Goal: Information Seeking & Learning: Learn about a topic

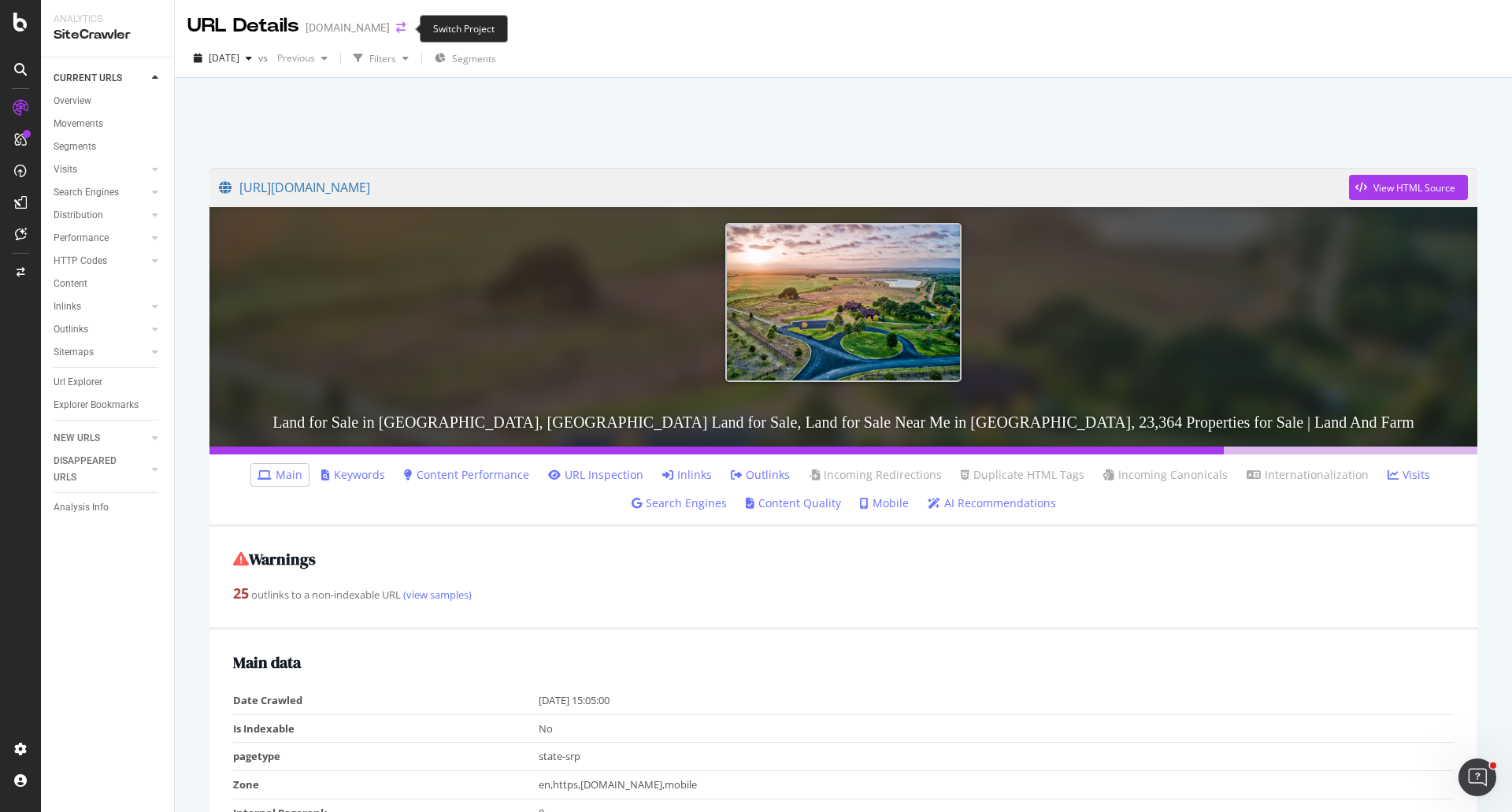
click at [401, 26] on icon "arrow-right-arrow-left" at bounding box center [400, 27] width 9 height 11
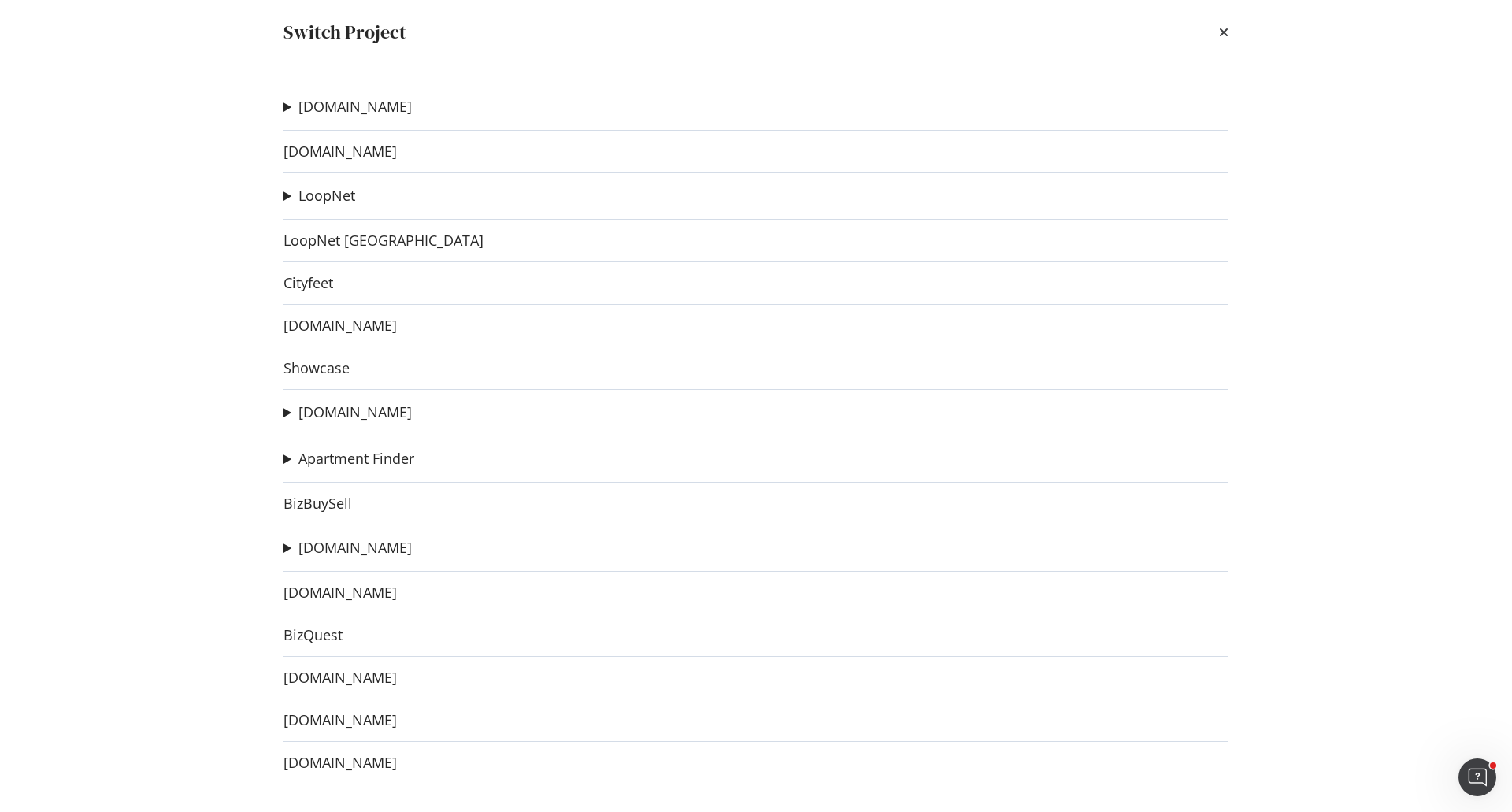
click at [368, 101] on link "[DOMAIN_NAME]" at bounding box center [354, 106] width 113 height 16
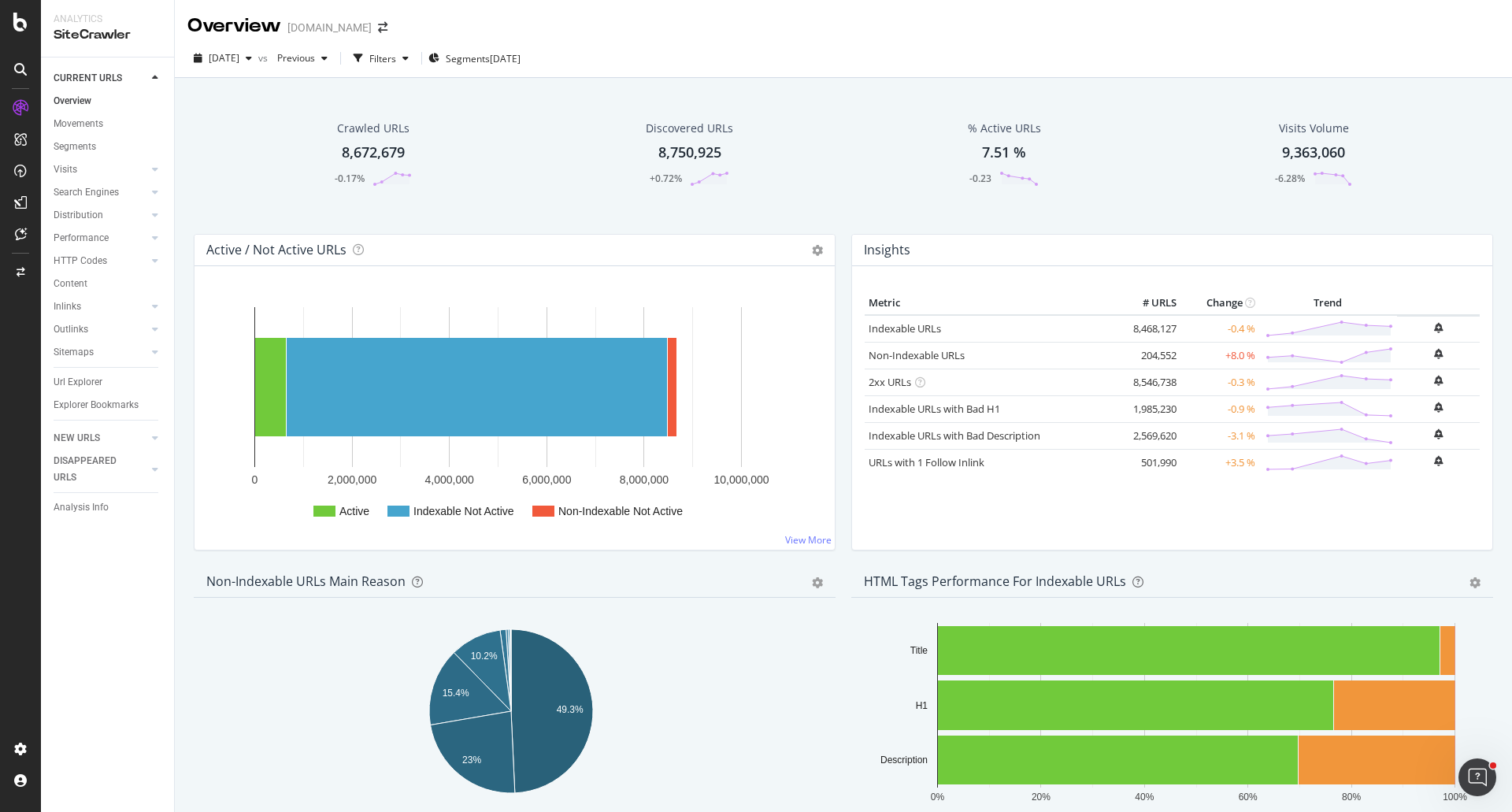
click at [187, 225] on div "Crawled URLs 8,672,679 -0.17% Discovered URLs 8,750,925 +0.72% % Active URLs 7.…" at bounding box center [843, 165] width 1315 height 137
click at [255, 224] on div "Crawled URLs 8,672,679 -0.17% Discovered URLs 8,750,925 +0.72% % Active URLs 7.…" at bounding box center [843, 165] width 1315 height 137
click at [97, 225] on div "RealKeywords" at bounding box center [93, 230] width 70 height 16
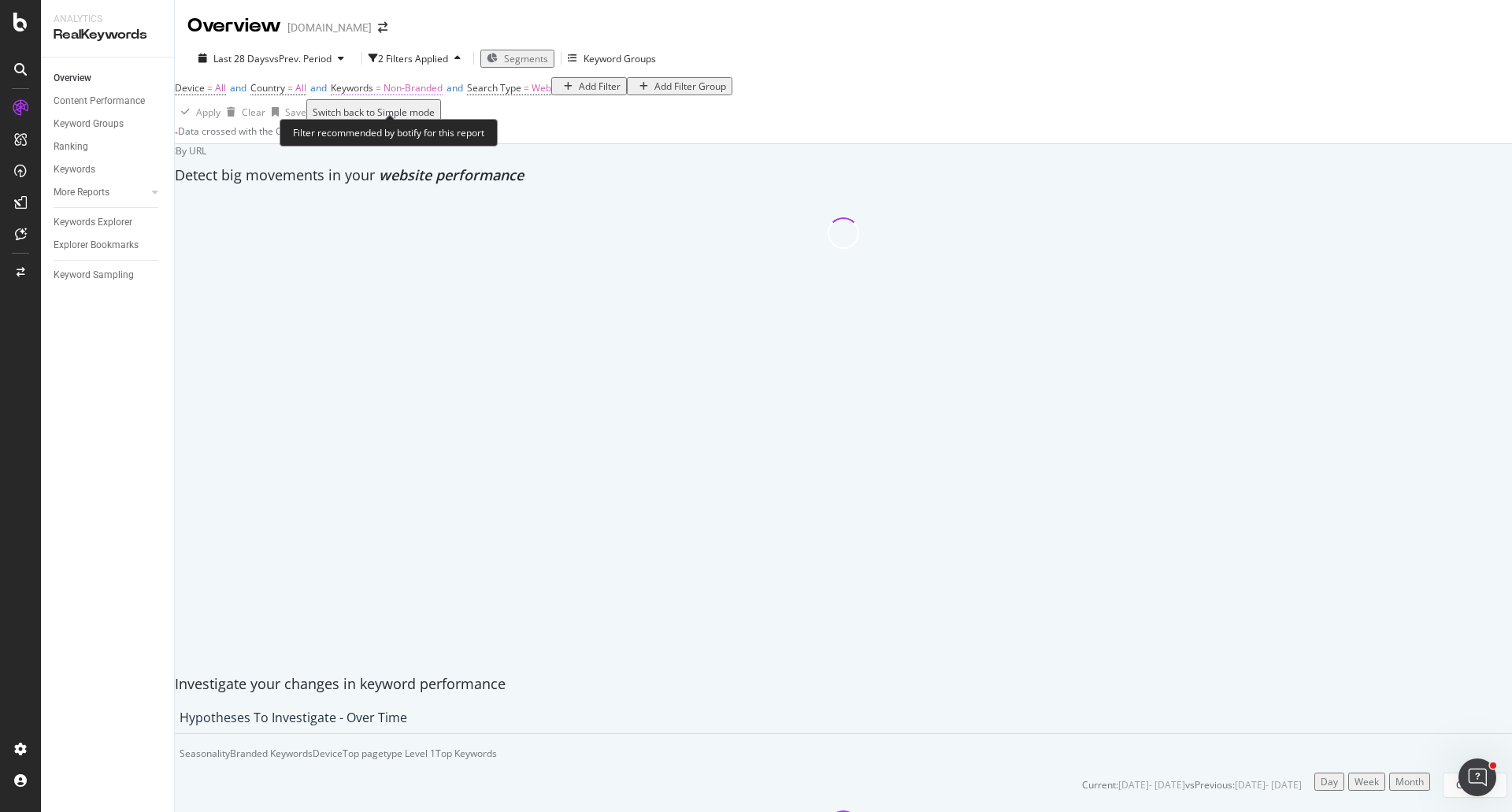
click at [438, 94] on span "Non-Branded" at bounding box center [412, 88] width 59 height 14
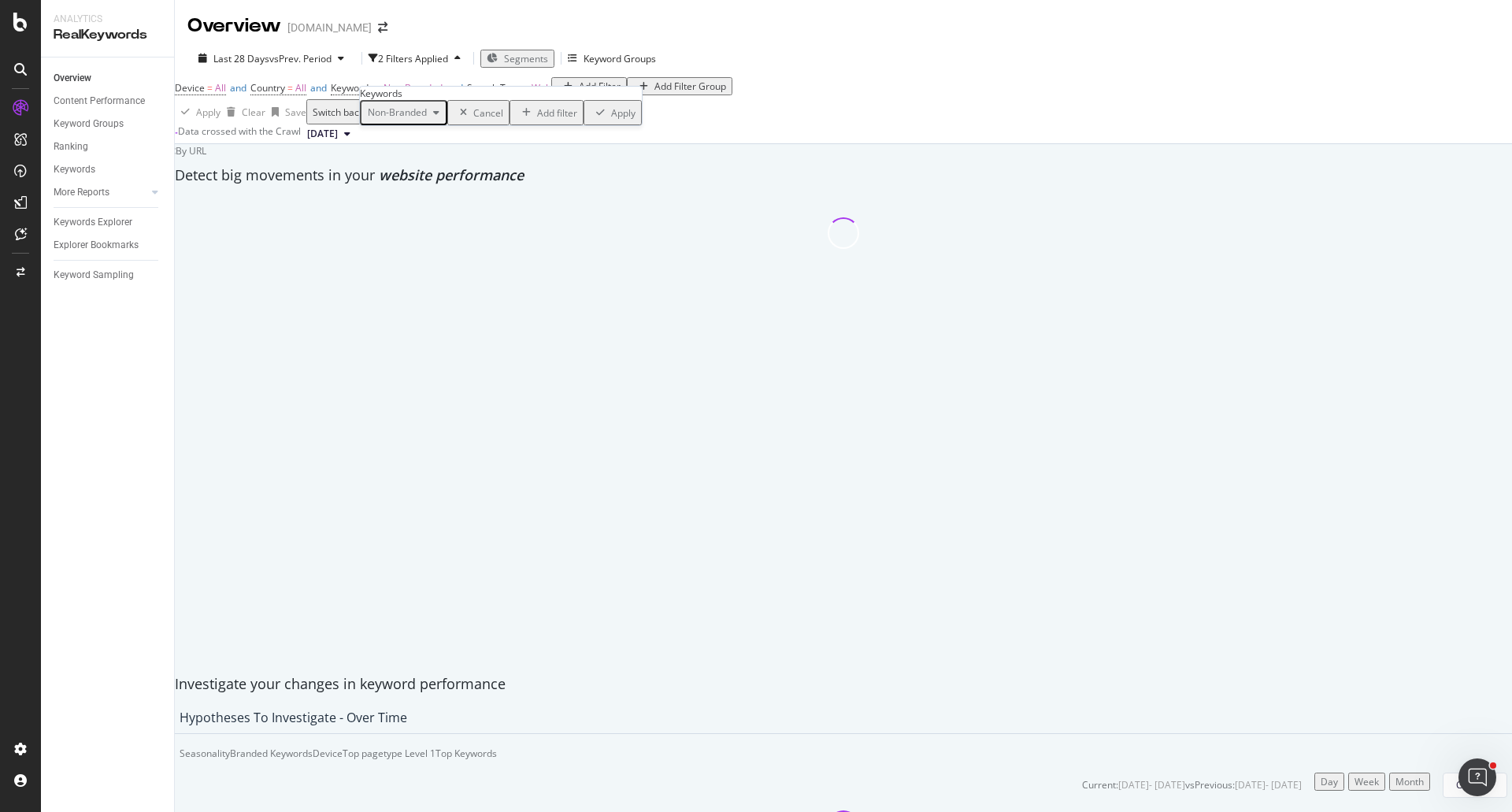
click at [427, 119] on span "Non-Branded" at bounding box center [394, 112] width 65 height 14
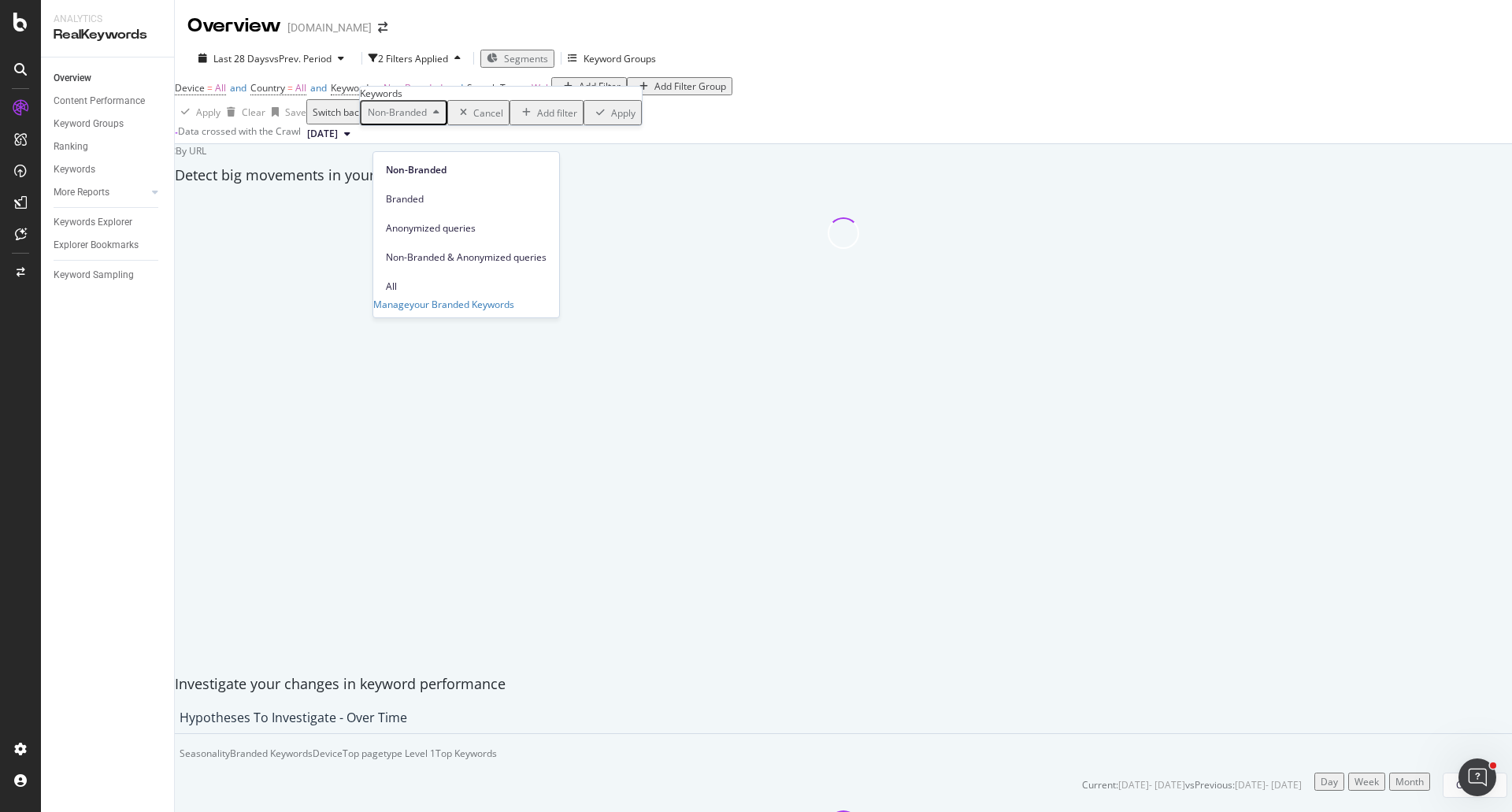
click at [665, 99] on div "Device = All and Country = All and Keywords = Non-Branded and Search Type = Web…" at bounding box center [843, 88] width 1337 height 22
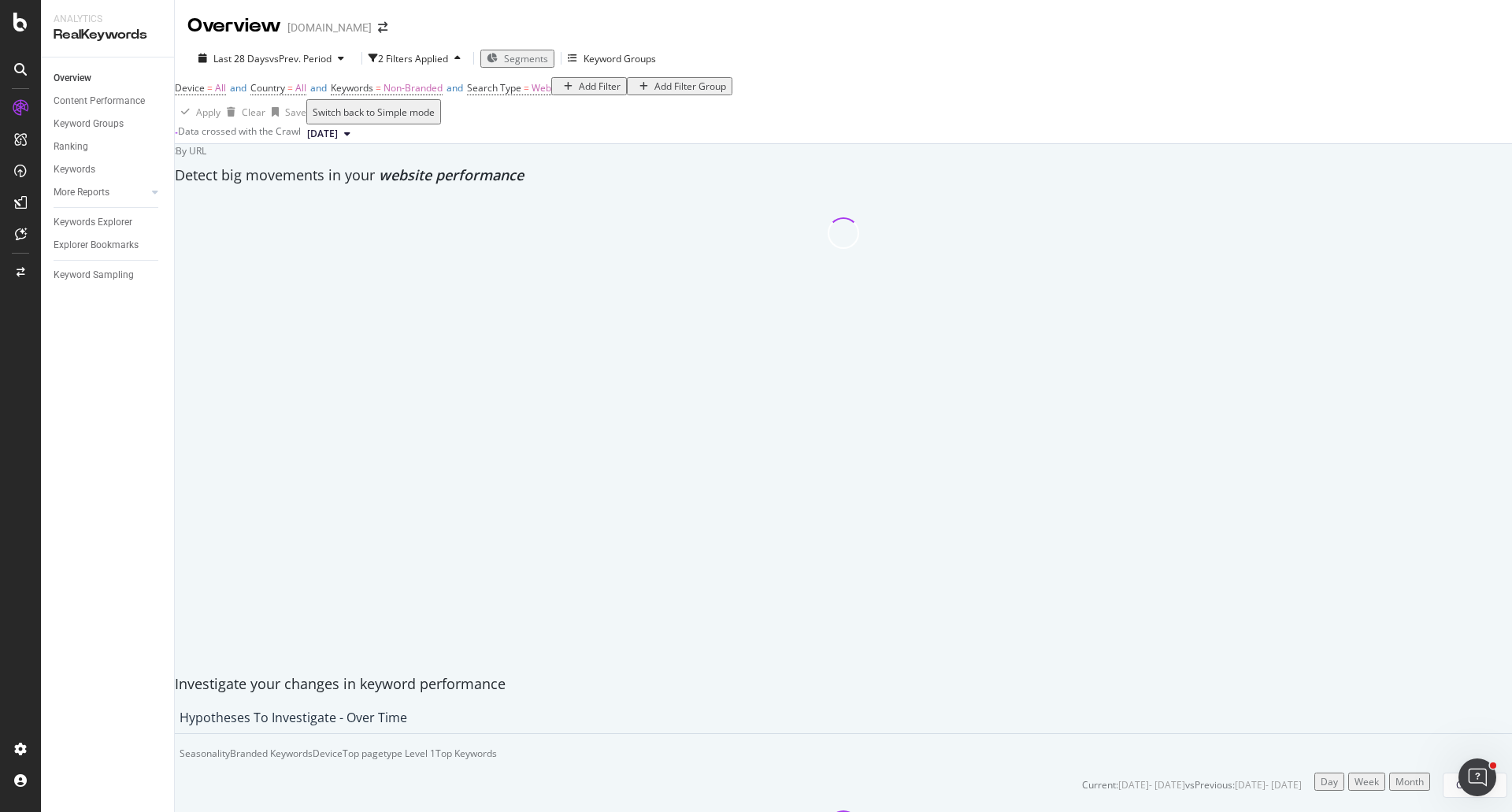
drag, startPoint x: 529, startPoint y: 62, endPoint x: 738, endPoint y: 89, distance: 210.7
click at [742, 90] on div "Last 28 Days vs Prev. Period 2 Filters Applied Segments Keyword Groups Device =…" at bounding box center [843, 91] width 1337 height 105
click at [579, 93] on div "Add Filter" at bounding box center [599, 87] width 42 height 14
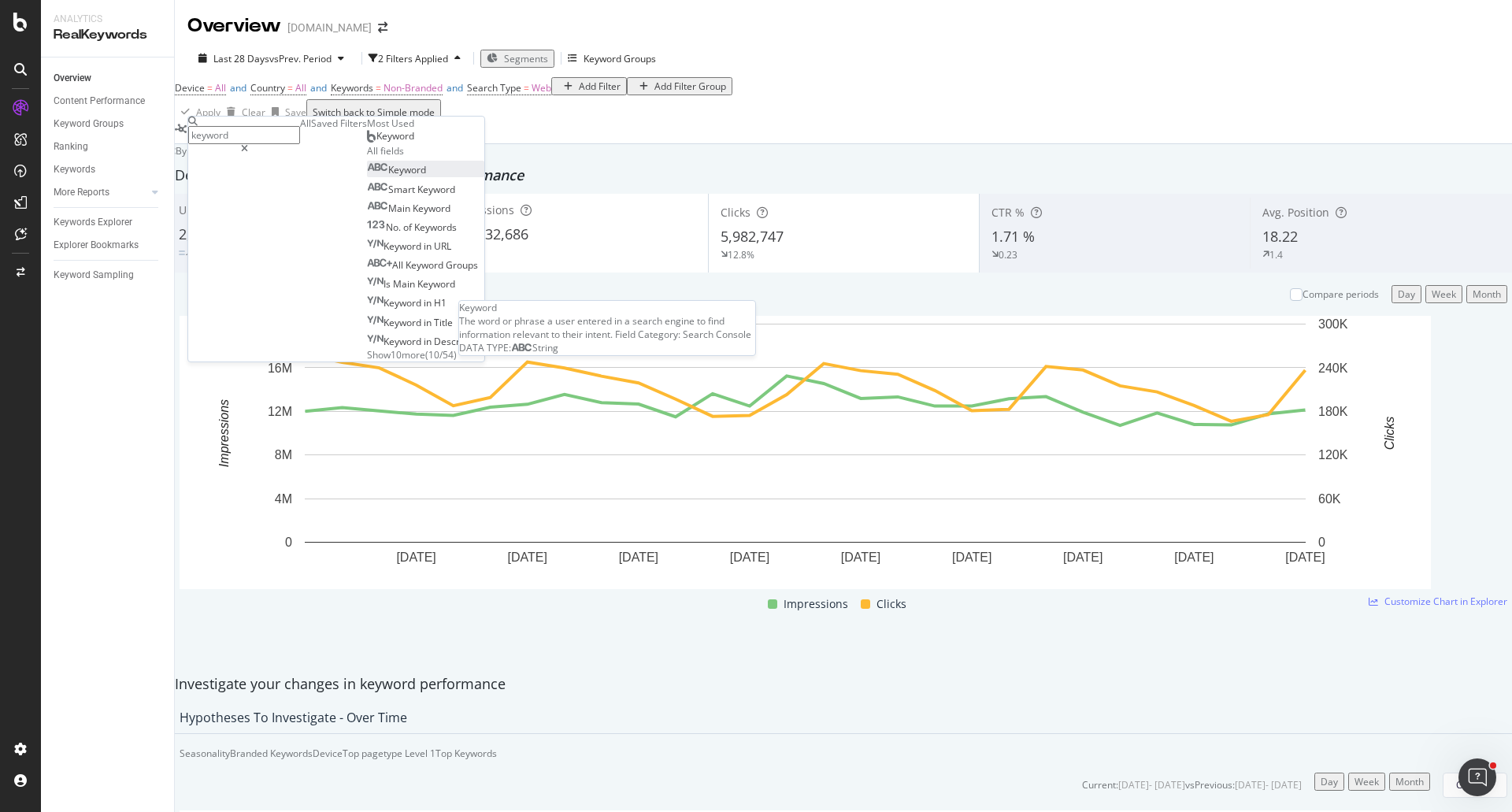
type input "keyword"
click at [367, 177] on div "Keyword" at bounding box center [396, 170] width 59 height 14
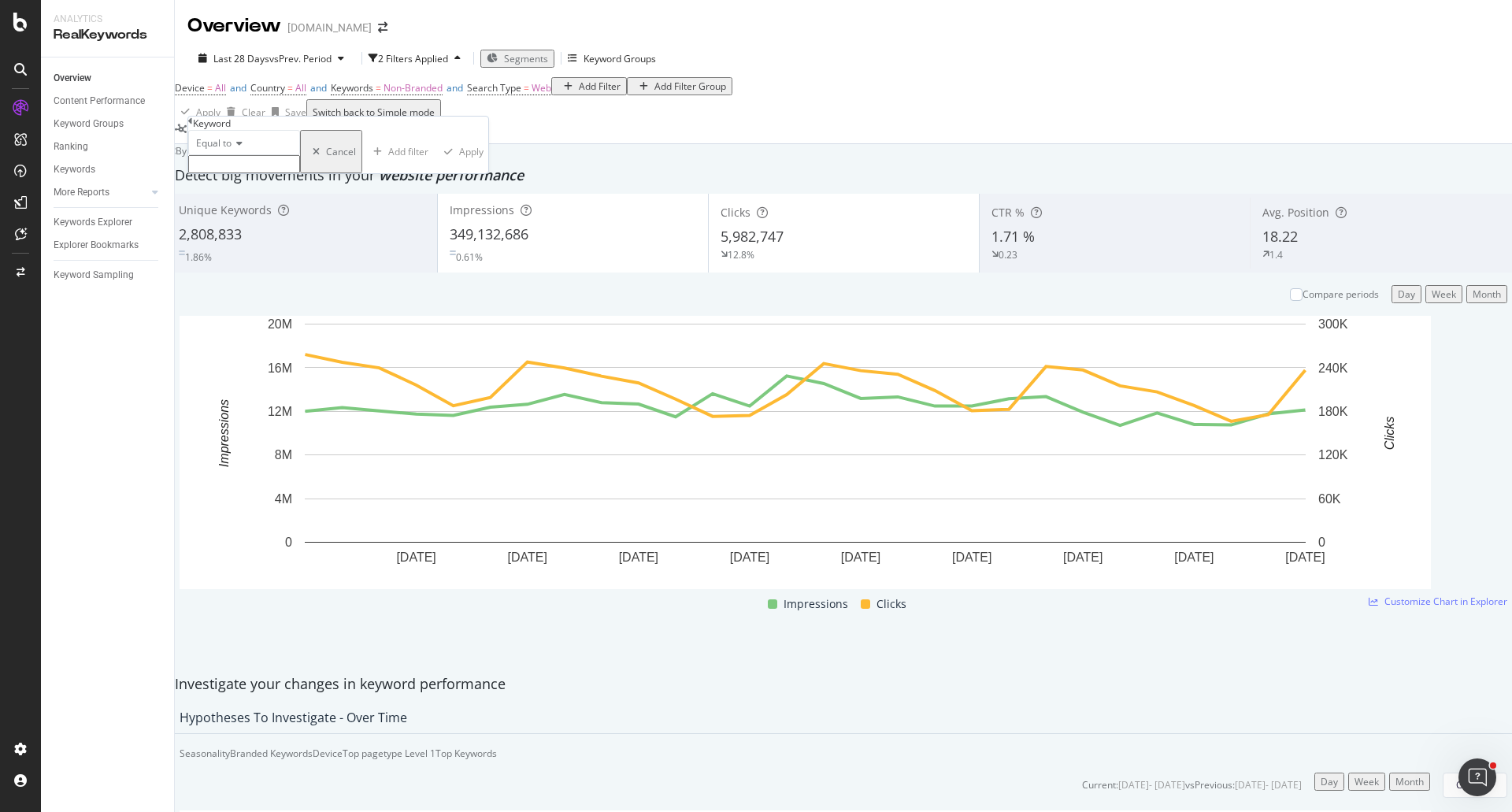
click at [231, 150] on span "Equal to" at bounding box center [214, 143] width 36 height 14
click at [260, 239] on div "Ends with" at bounding box center [244, 230] width 110 height 16
click at [276, 173] on input "text" at bounding box center [244, 164] width 112 height 18
type input "reviews"
click at [464, 163] on div "Apply" at bounding box center [476, 156] width 25 height 14
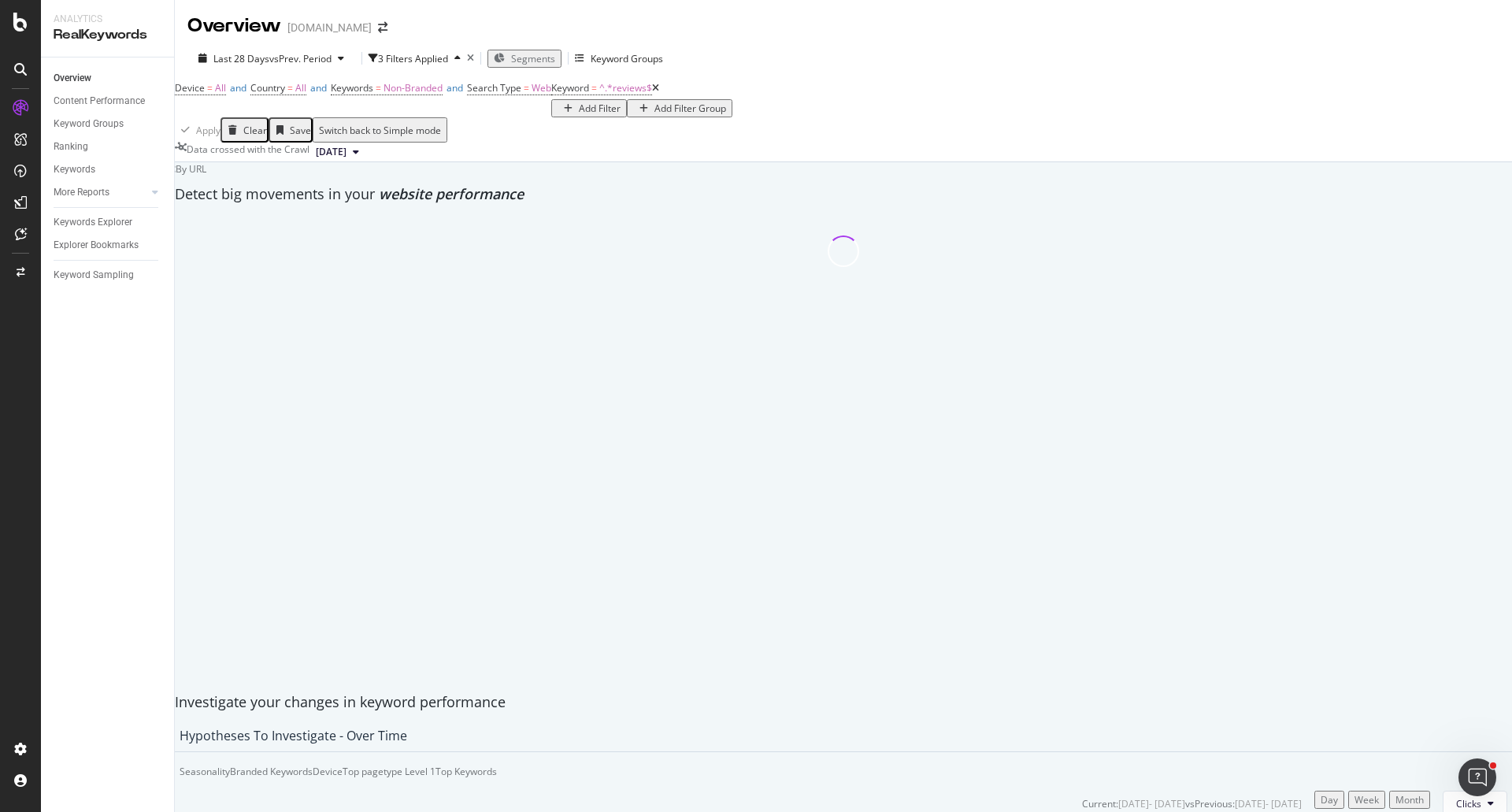
click at [529, 59] on span "Segments" at bounding box center [533, 59] width 44 height 14
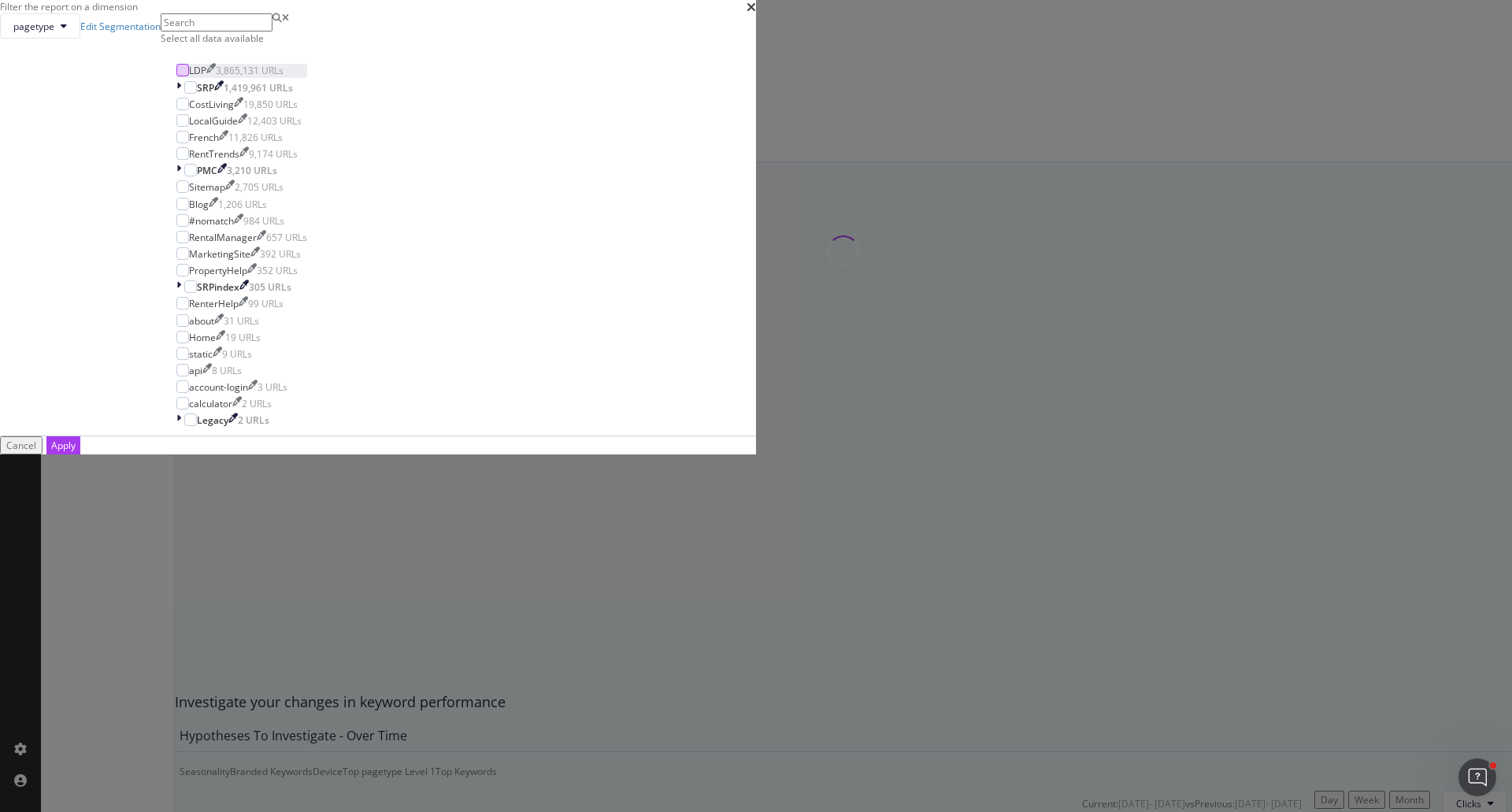
click at [189, 77] on div "modal" at bounding box center [183, 70] width 13 height 13
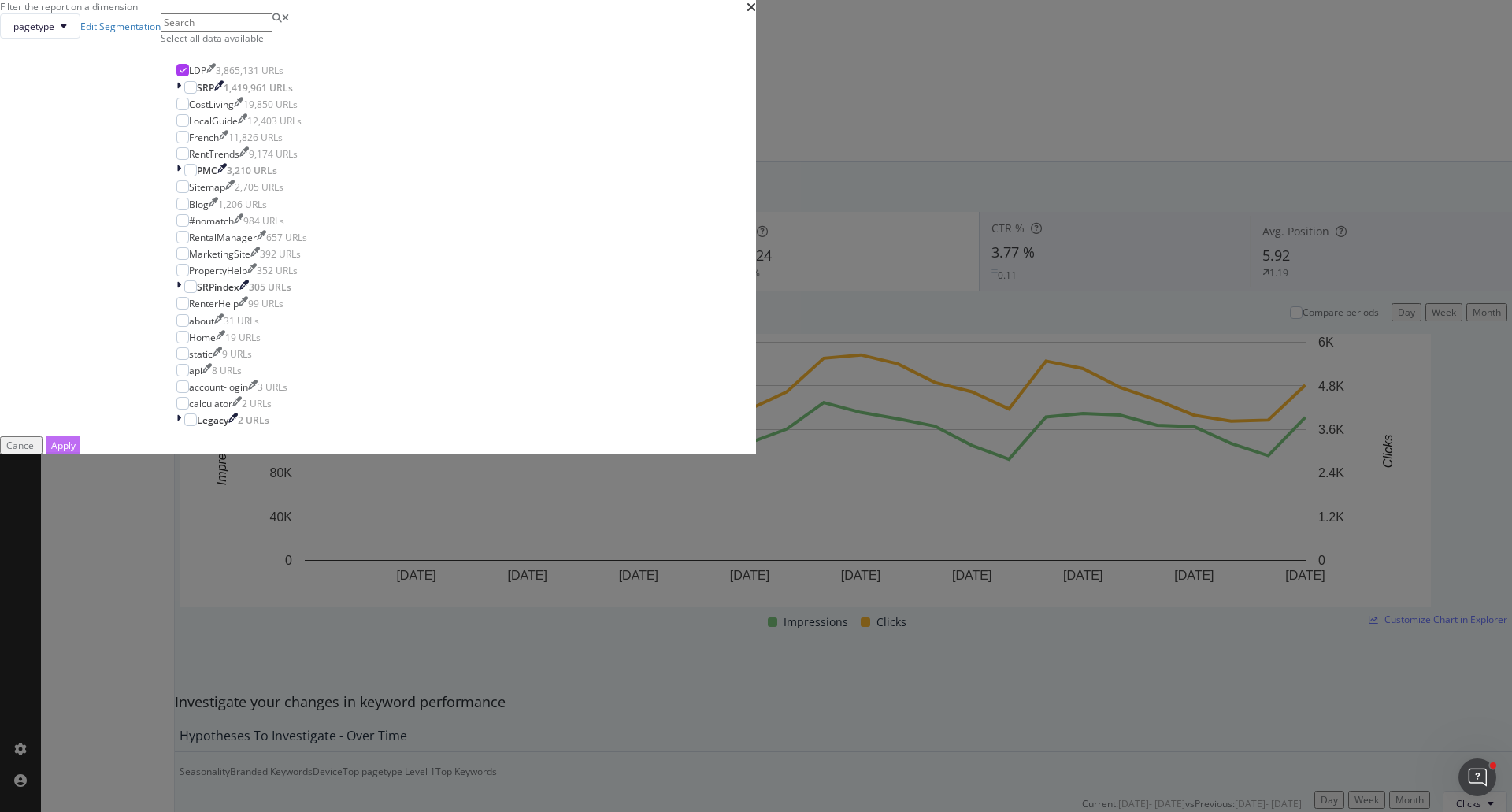
click at [76, 452] on div "Apply" at bounding box center [63, 446] width 25 height 14
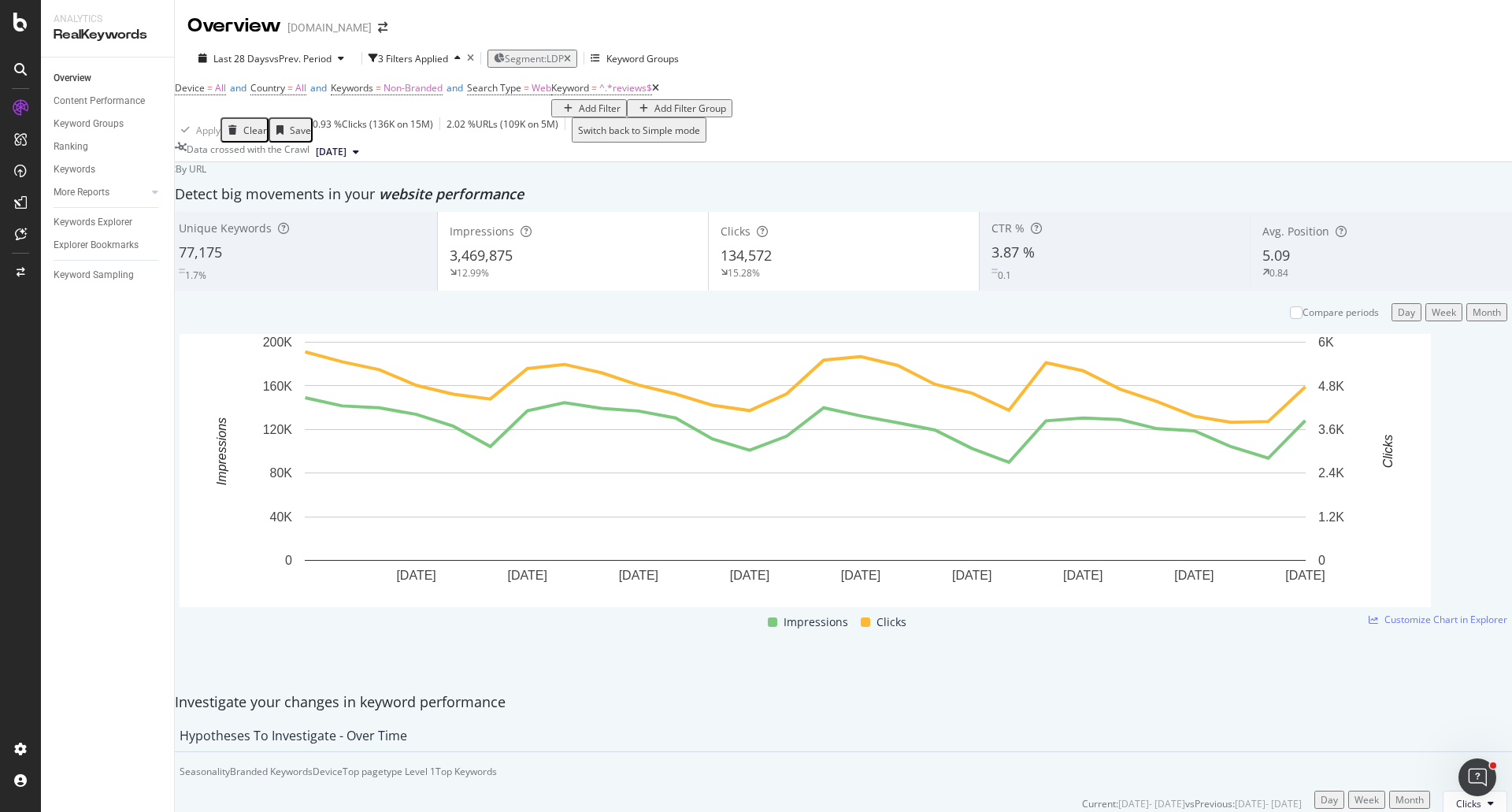
click at [967, 117] on div "Device = All and Country = All and Keywords = Non-Branded and Search Type = Web…" at bounding box center [843, 97] width 1337 height 40
click at [579, 115] on div "Add Filter" at bounding box center [599, 109] width 42 height 14
type input "ismain"
click at [531, 168] on span "URL" at bounding box center [540, 162] width 17 height 14
click at [567, 163] on div "Apply" at bounding box center [579, 156] width 25 height 14
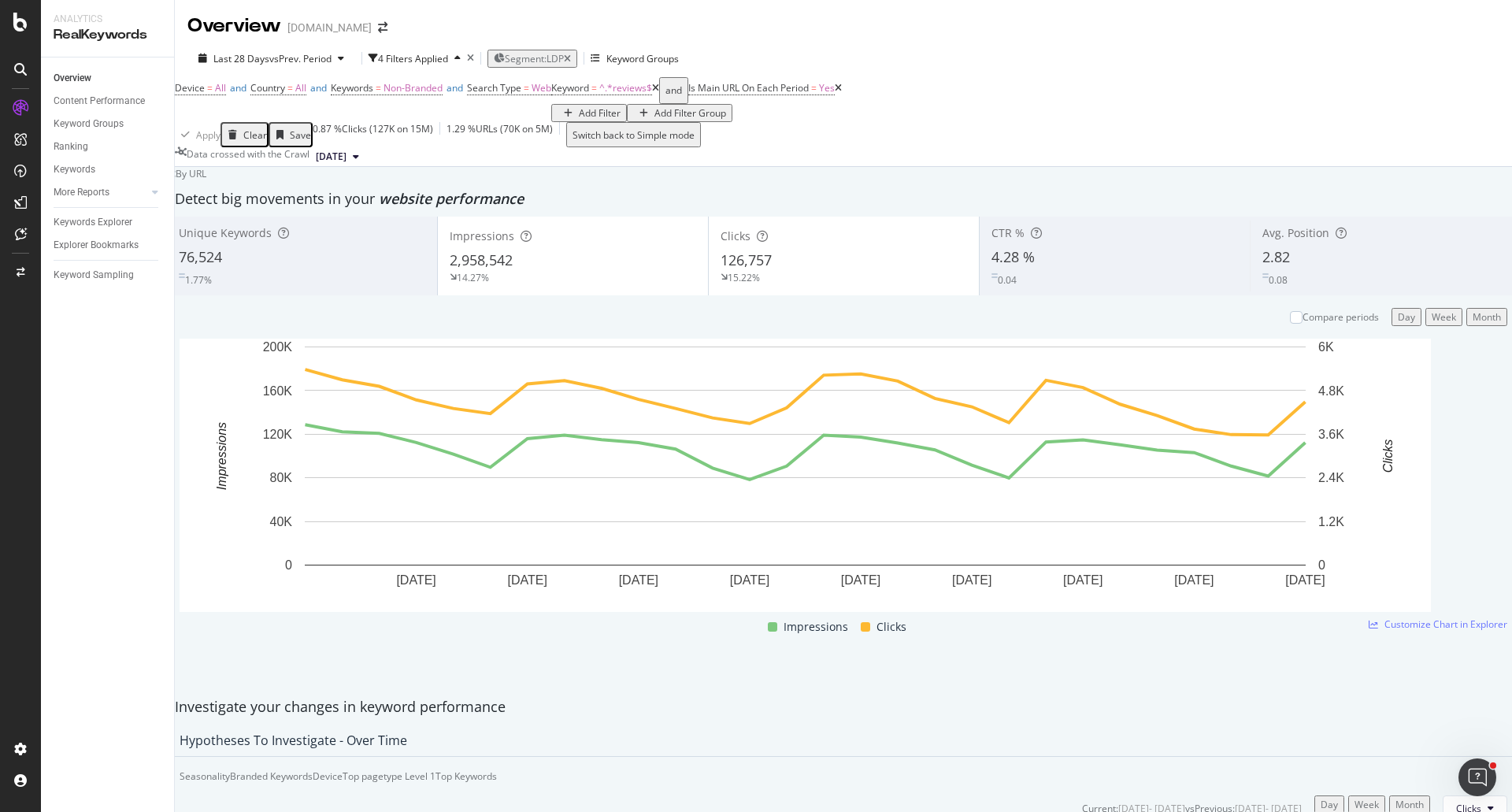
click at [898, 111] on div "Device = All and Country = All and Keywords = Non-Branded and Search Type = Web…" at bounding box center [843, 99] width 1337 height 45
click at [969, 113] on div "Device = All and Country = All and Keywords = Non-Branded and Search Type = Web…" at bounding box center [843, 99] width 1337 height 45
click at [1121, 77] on div "Device = All and Country = All and Keywords = Non-Branded and Search Type = Web…" at bounding box center [843, 99] width 1337 height 45
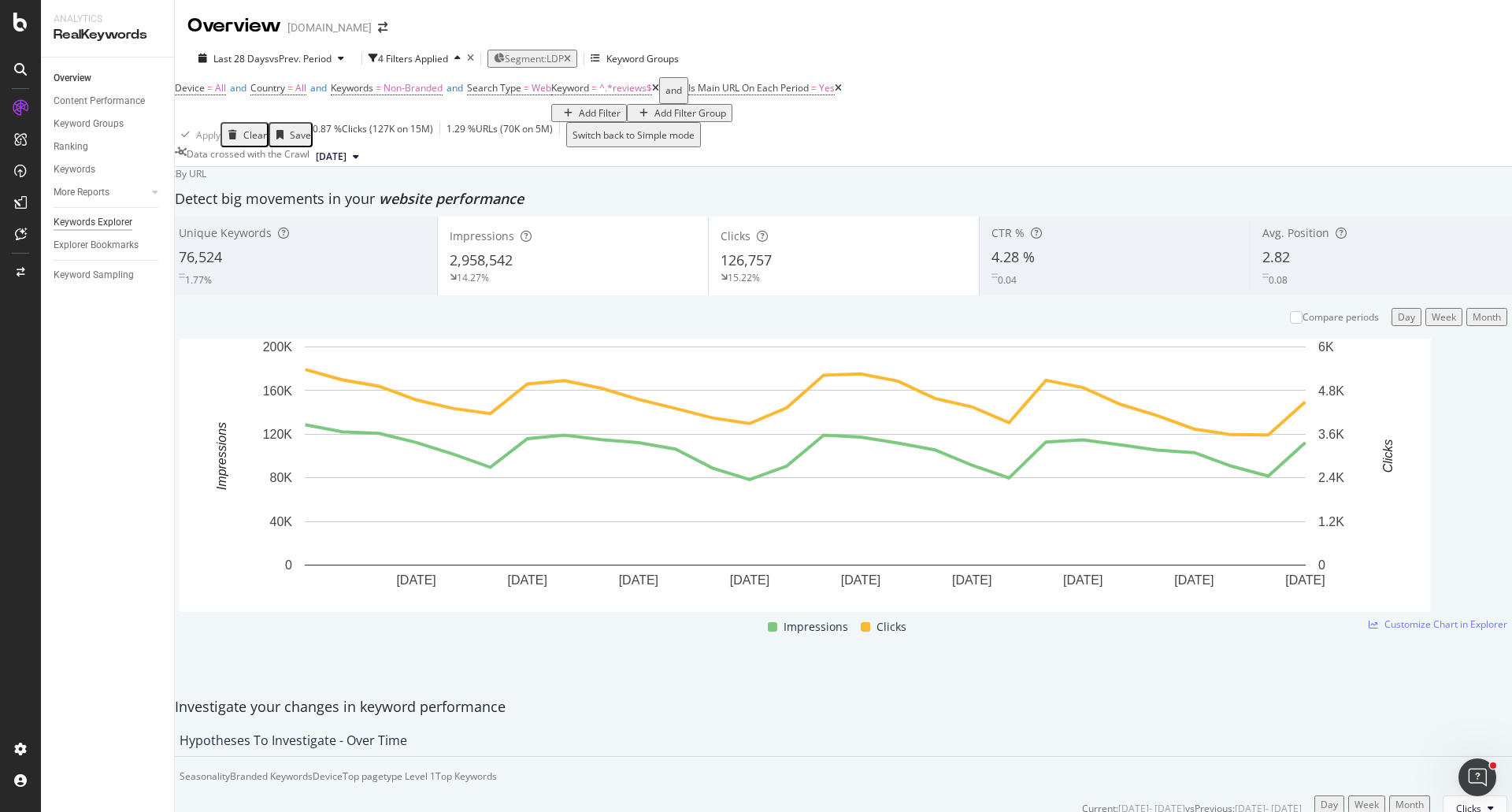
click at [114, 226] on div "Keywords Explorer" at bounding box center [93, 222] width 79 height 16
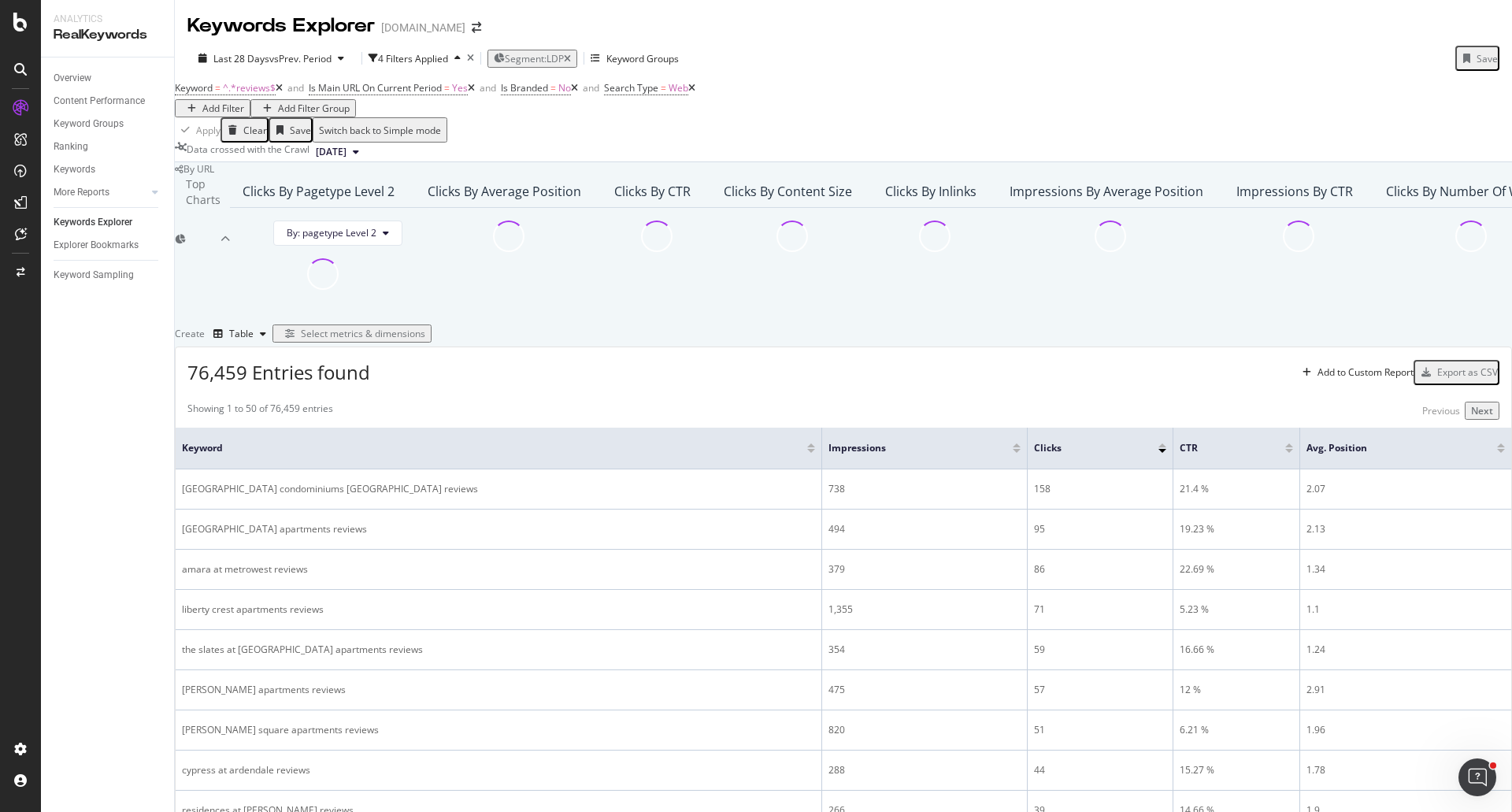
click at [1185, 97] on div "Keyword = ^.*reviews$ and Is Main URL On Current Period = Yes and Is Branded = …" at bounding box center [843, 97] width 1337 height 40
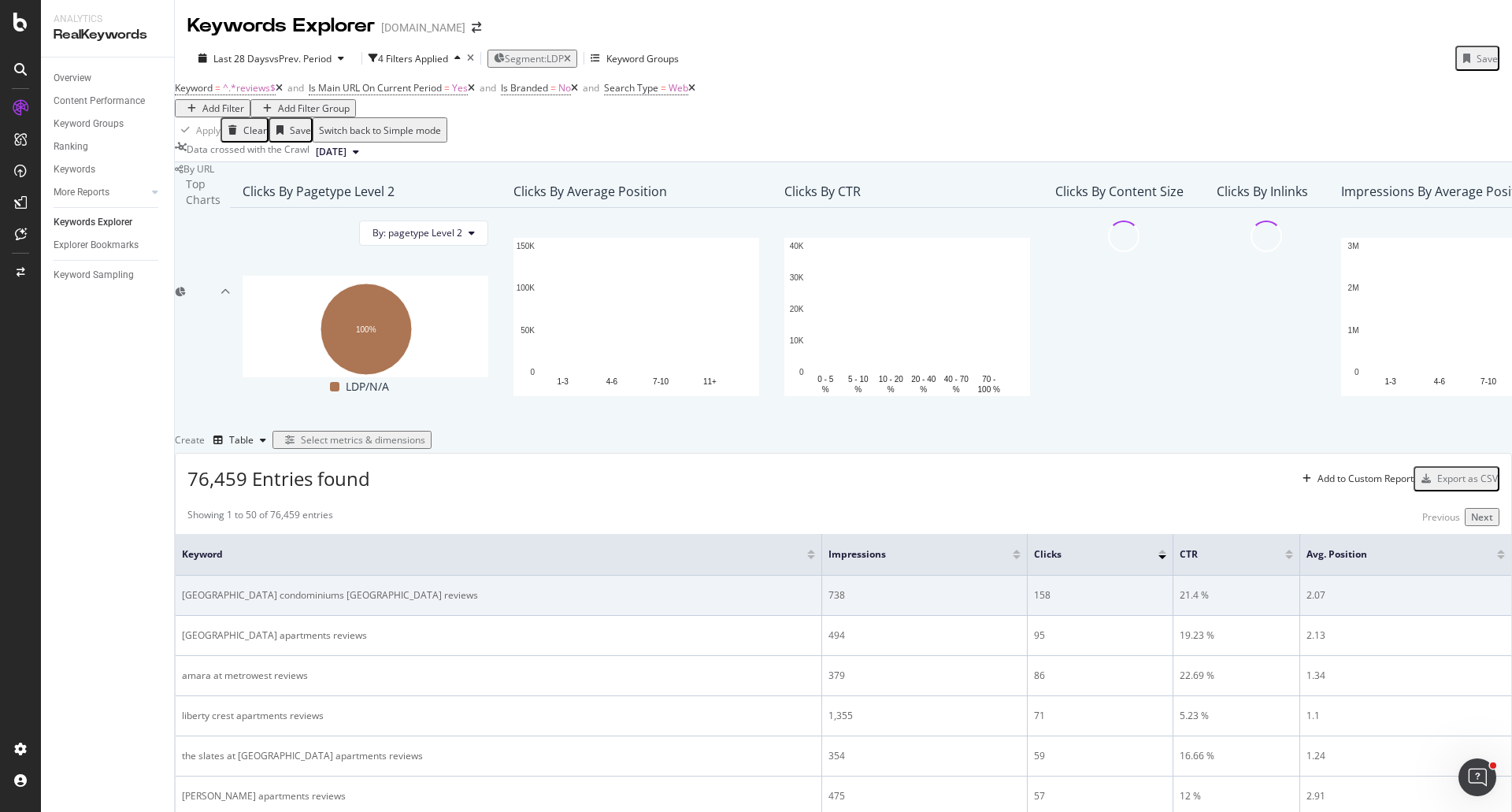
scroll to position [315, 0]
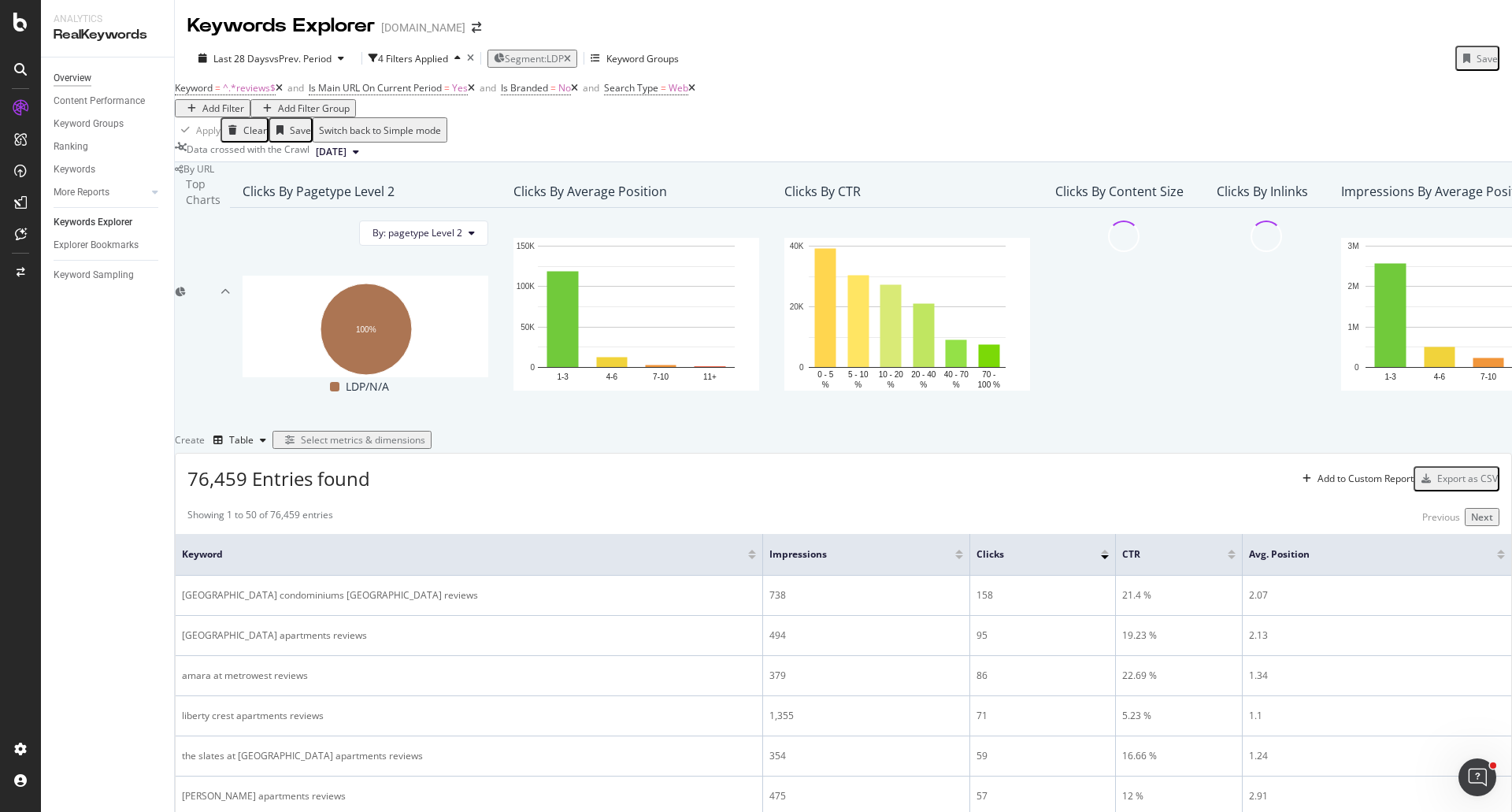
click at [80, 79] on div "Overview" at bounding box center [72, 77] width 37 height 16
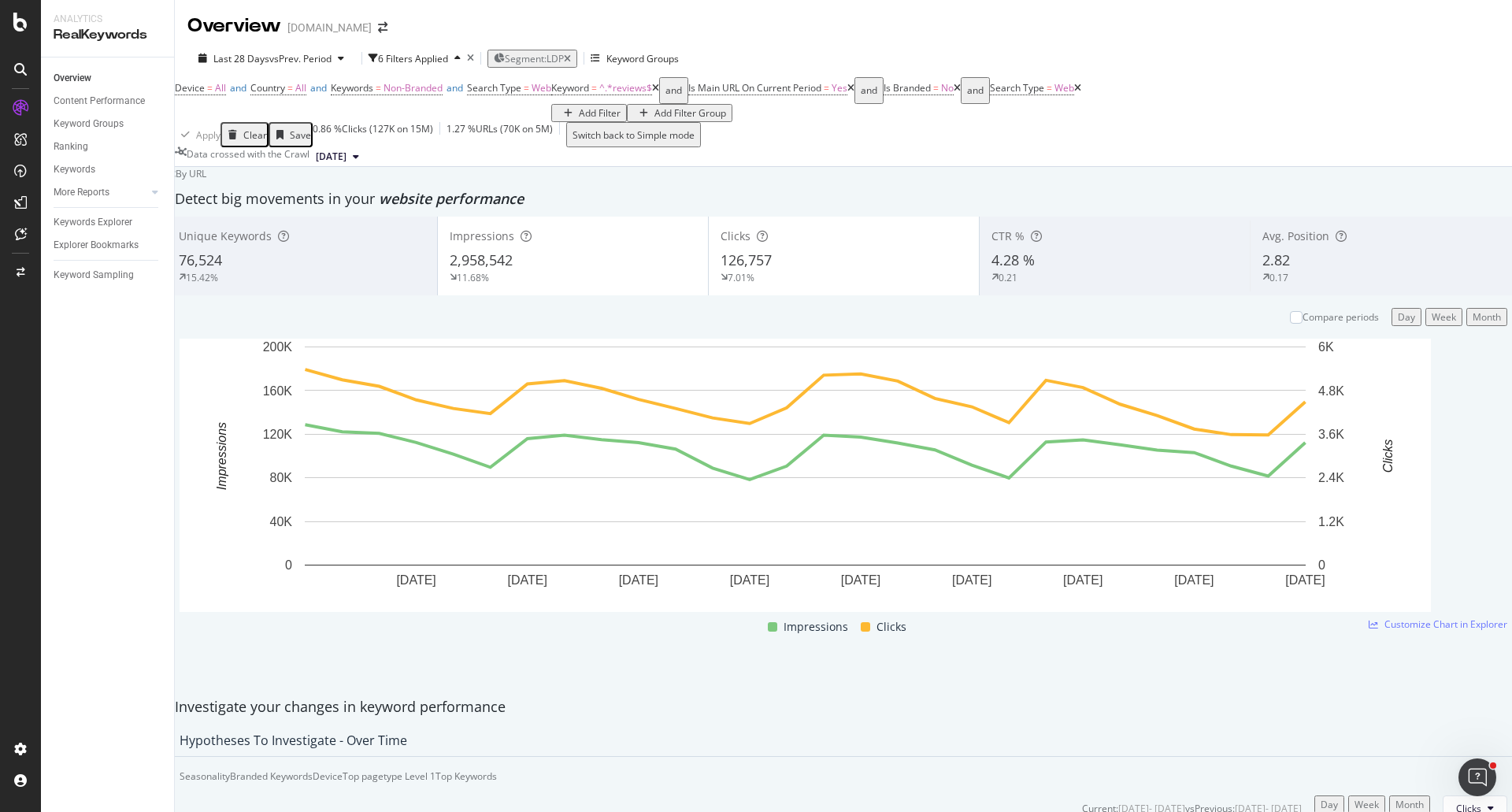
click at [1012, 43] on div "Last 28 Days vs Prev. Period 6 Filters Applied Segment: LDP Keyword Groups Devi…" at bounding box center [843, 103] width 1337 height 128
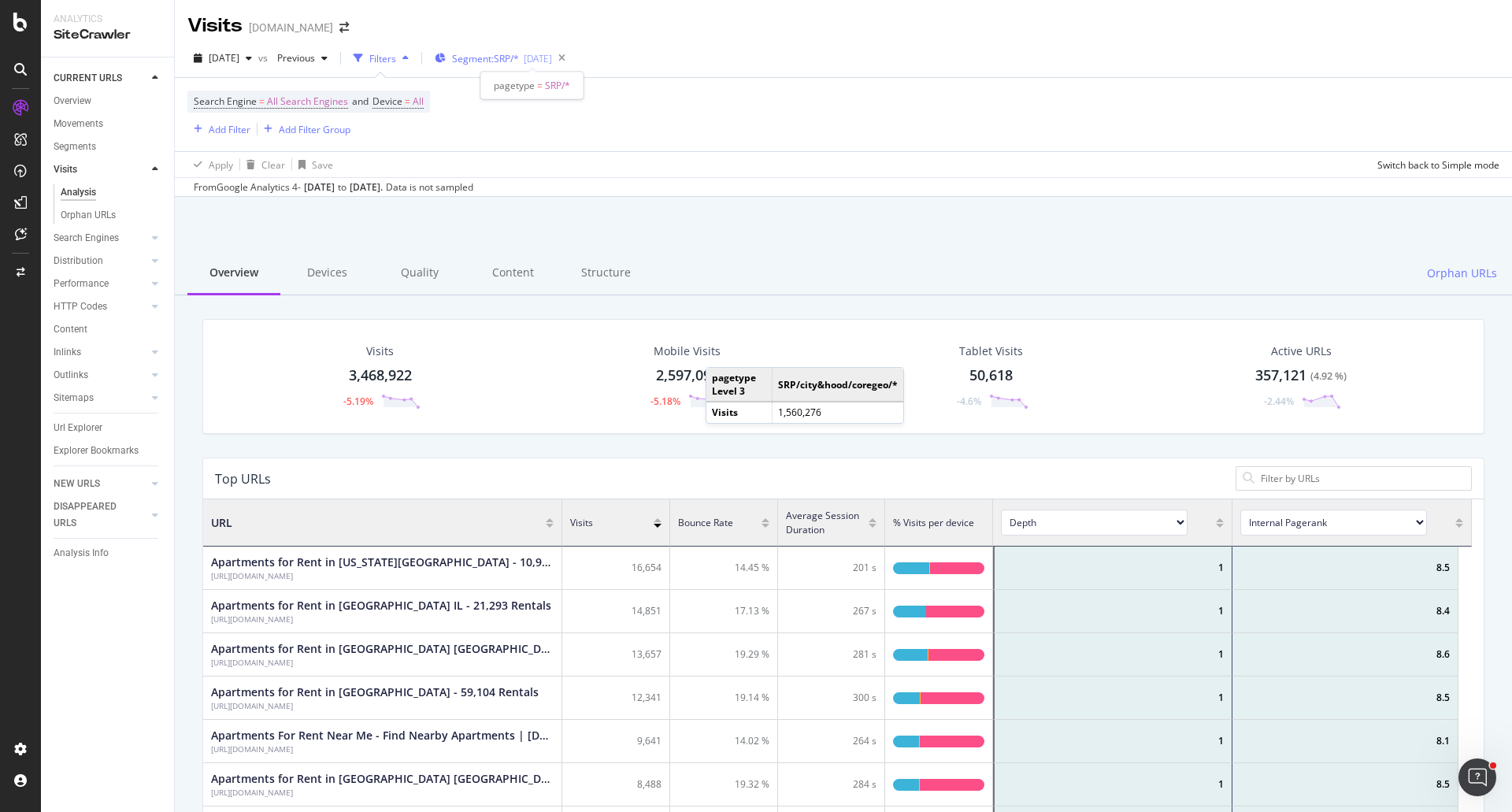
click at [519, 60] on span "Segment: SRP/*" at bounding box center [485, 59] width 67 height 14
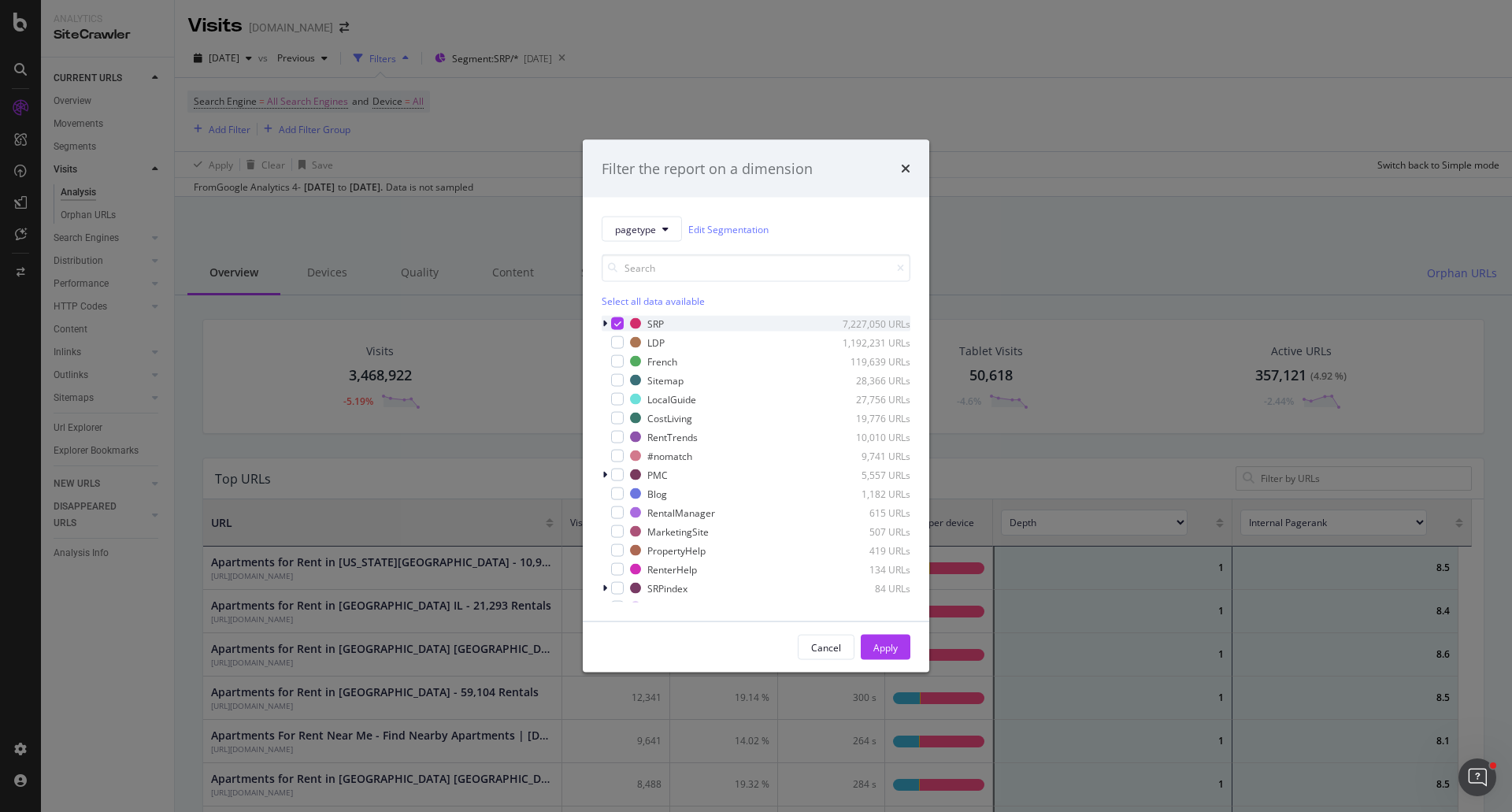
click at [607, 322] on div "modal" at bounding box center [606, 323] width 9 height 16
click at [615, 321] on icon "modal" at bounding box center [618, 323] width 7 height 8
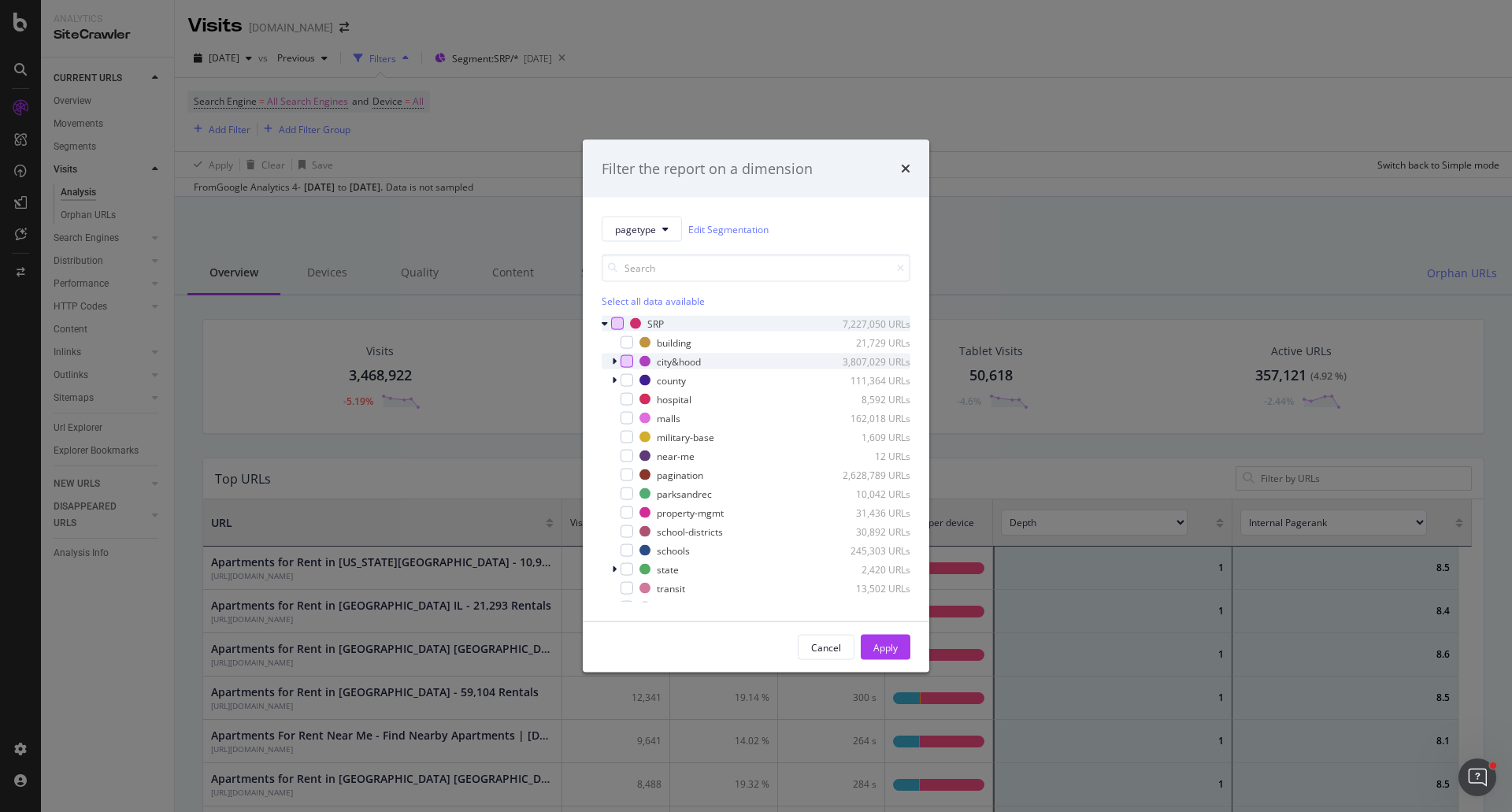
click at [631, 359] on div "modal" at bounding box center [626, 361] width 13 height 13
click at [616, 358] on div "modal" at bounding box center [615, 361] width 9 height 16
click at [886, 644] on div "Apply" at bounding box center [885, 647] width 25 height 14
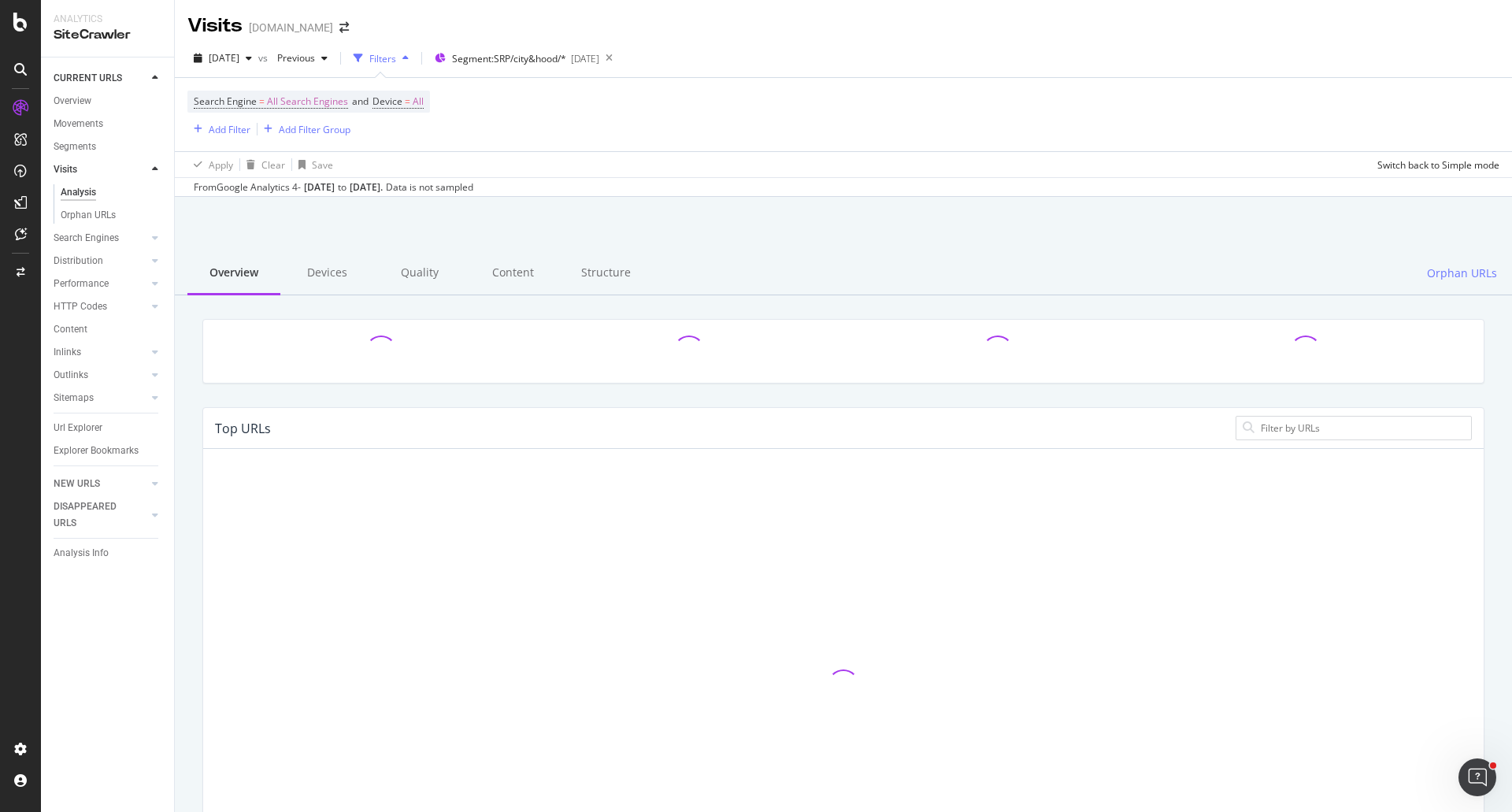
click at [212, 119] on div "Add Filter Add Filter Group" at bounding box center [269, 128] width 163 height 20
click at [218, 123] on div "Add Filter" at bounding box center [229, 130] width 42 height 14
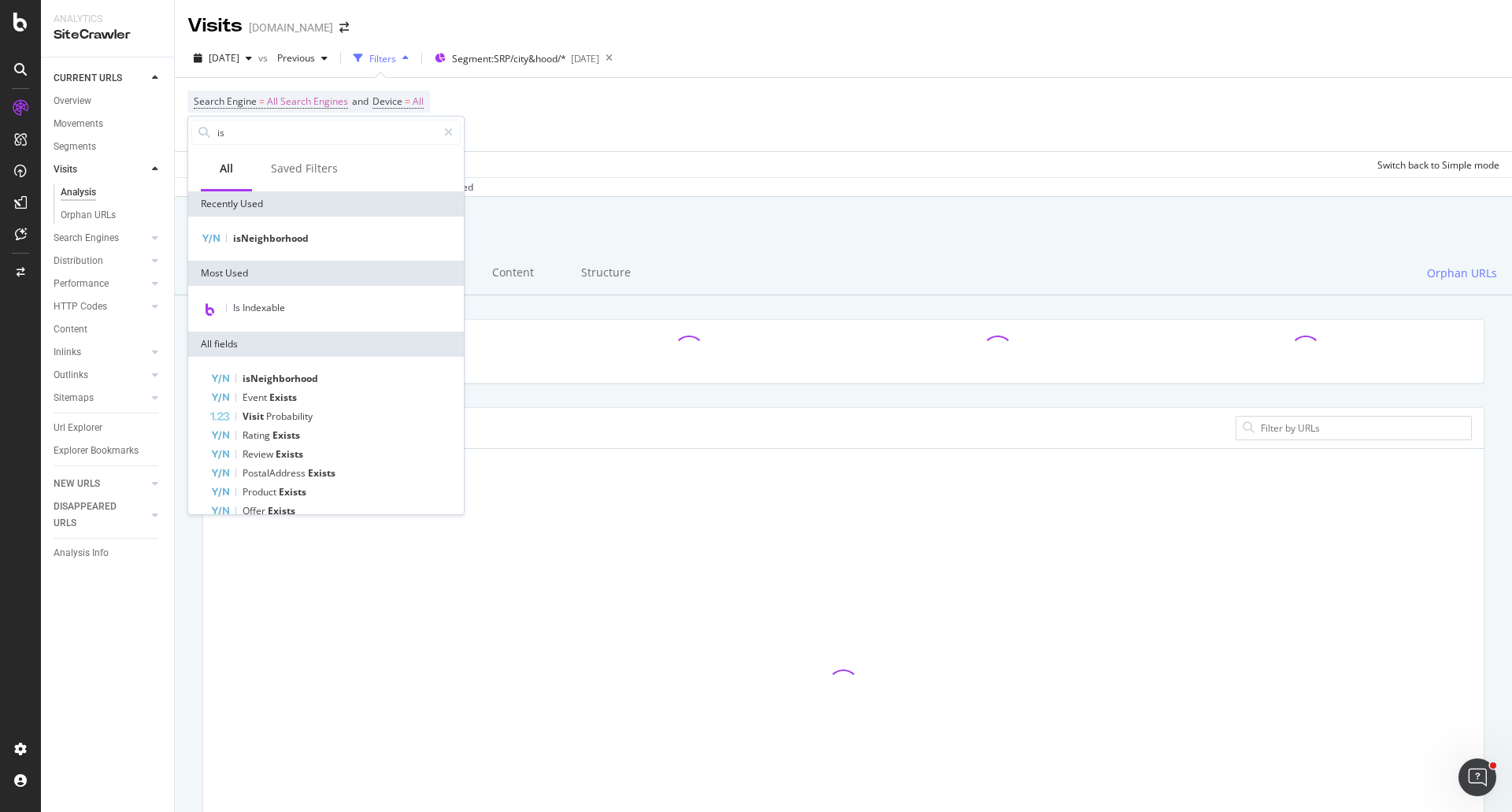
type input "is"
click at [264, 226] on div "isNeighborhood" at bounding box center [326, 239] width 275 height 44
click at [265, 232] on span "isNeighborhood" at bounding box center [270, 238] width 76 height 14
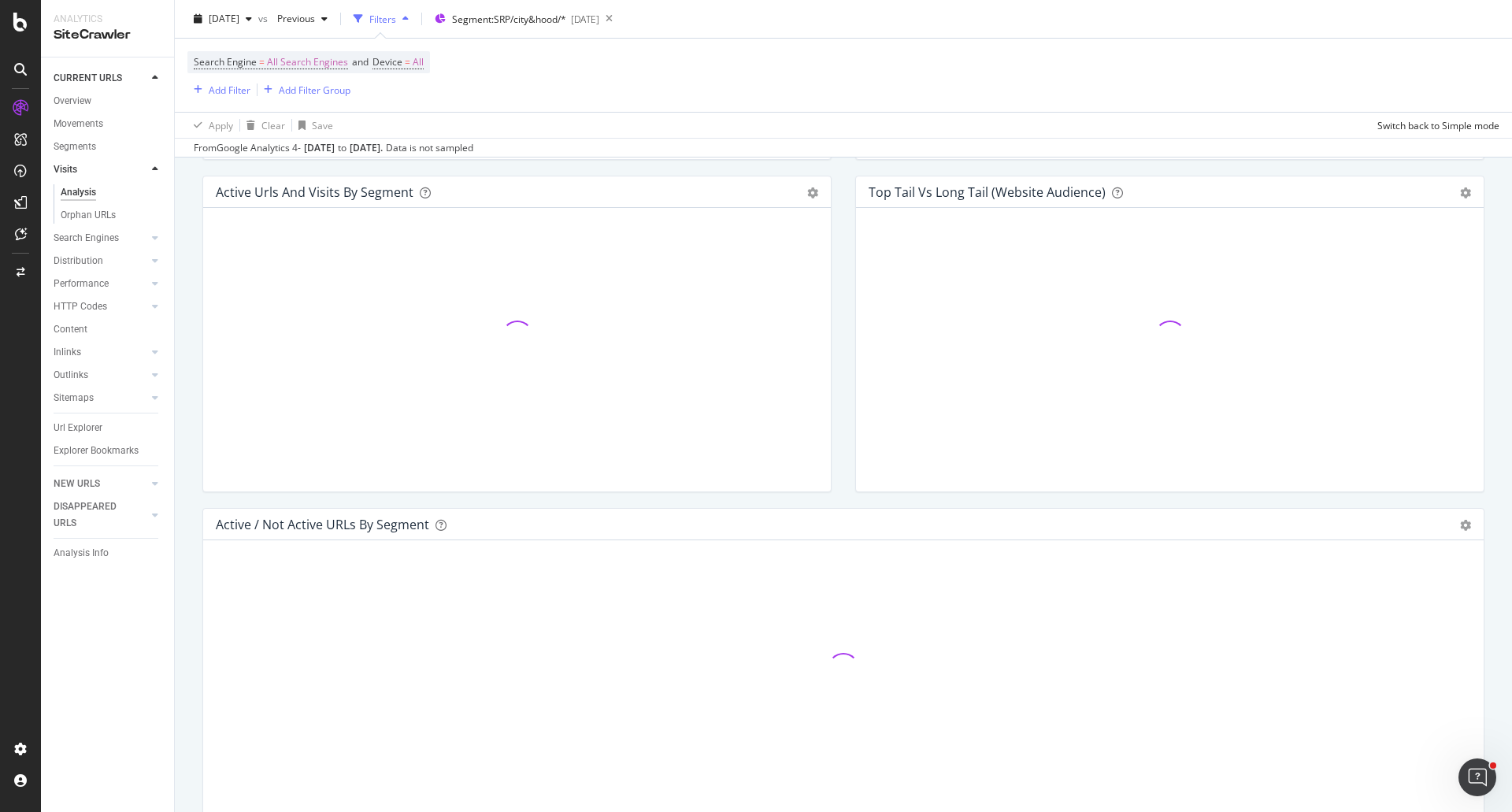
scroll to position [1153, 0]
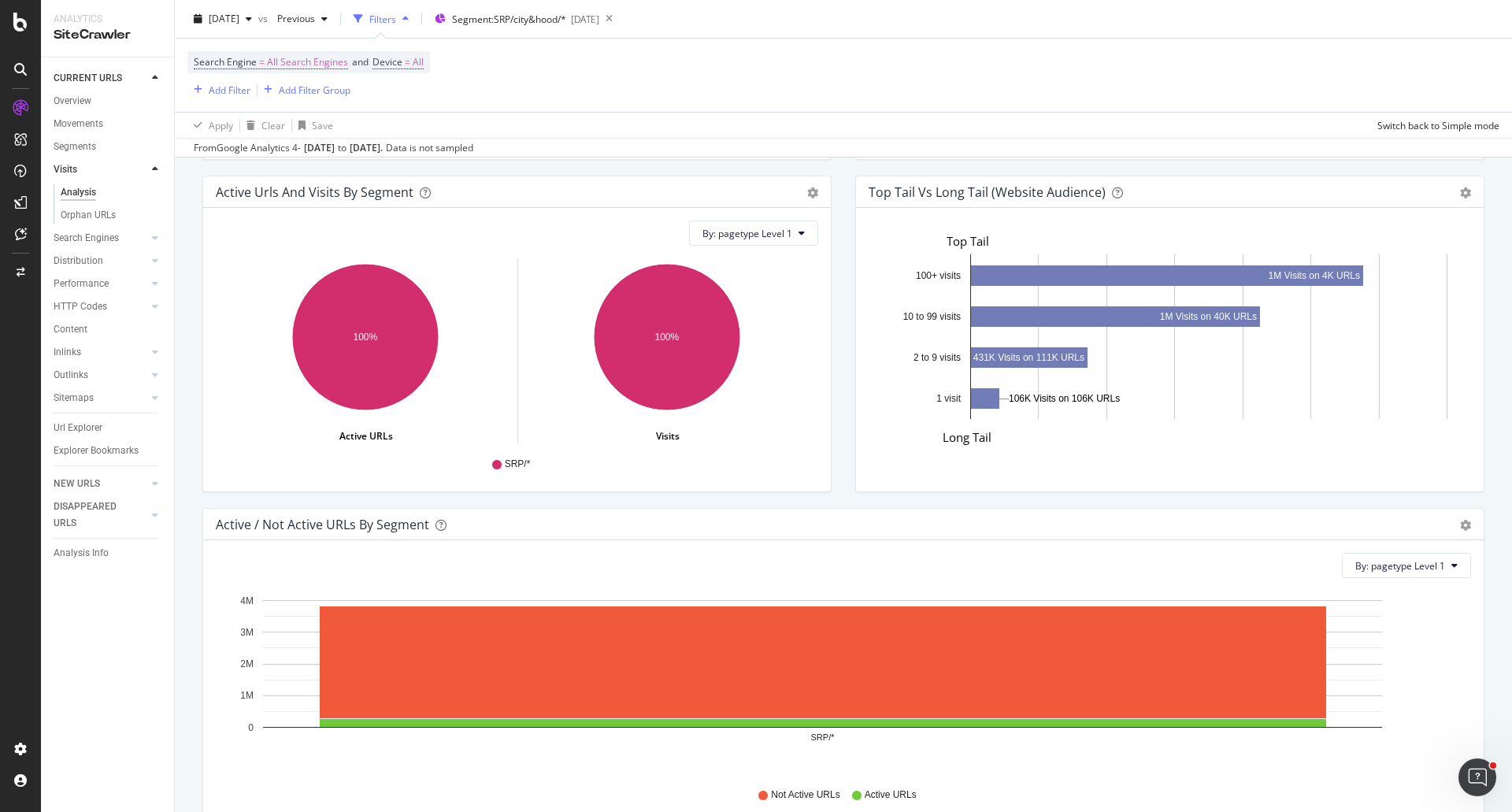
click at [1183, 69] on div "Search Engine = All Search Engines and Device = All Add Filter Add Filter Group" at bounding box center [842, 75] width 1311 height 73
click at [745, 231] on span "By: pagetype Level 1" at bounding box center [747, 234] width 90 height 14
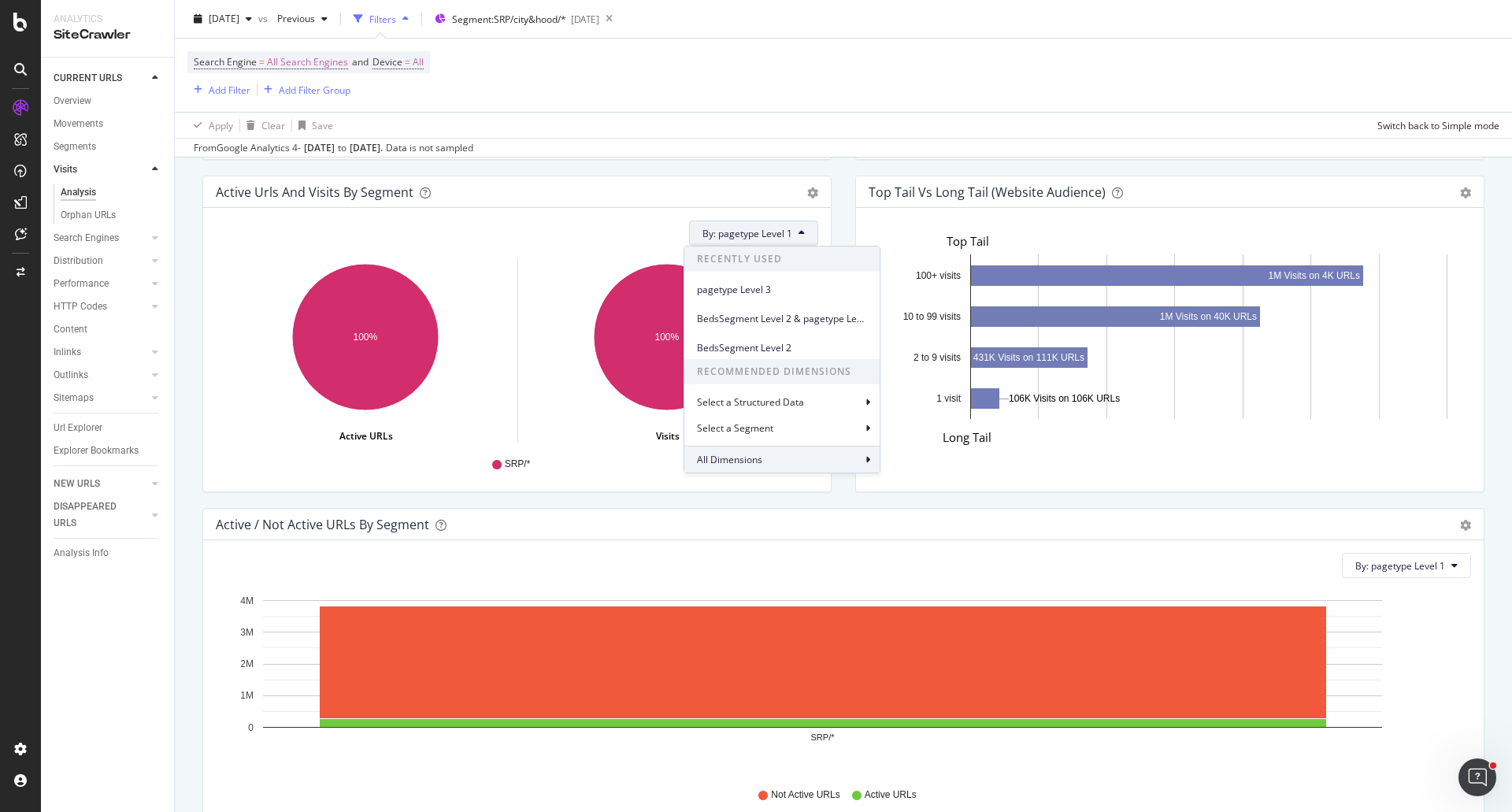
click at [790, 458] on div "All Dimensions" at bounding box center [782, 458] width 195 height 26
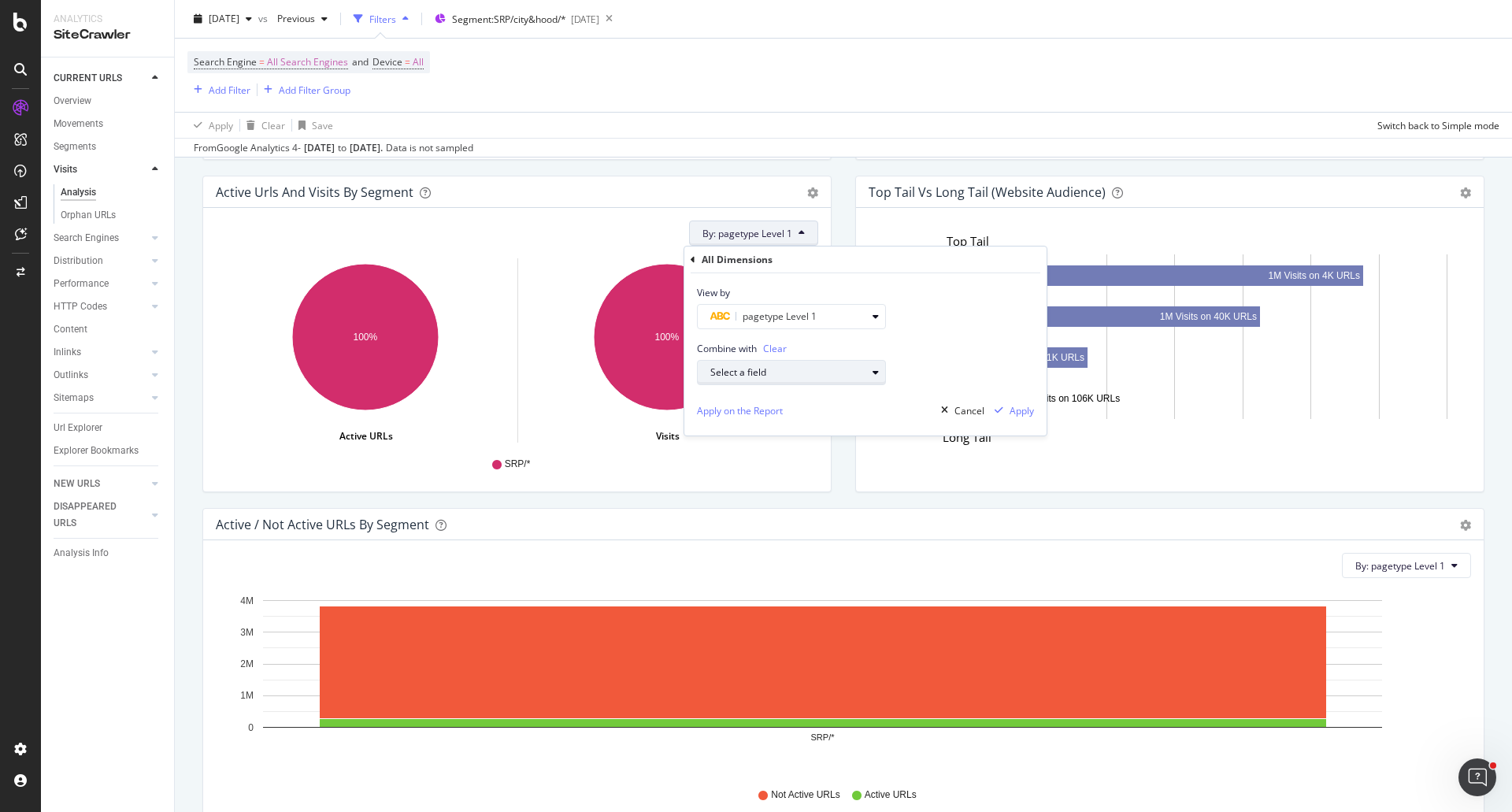
click at [808, 369] on div "Select a field" at bounding box center [788, 372] width 156 height 9
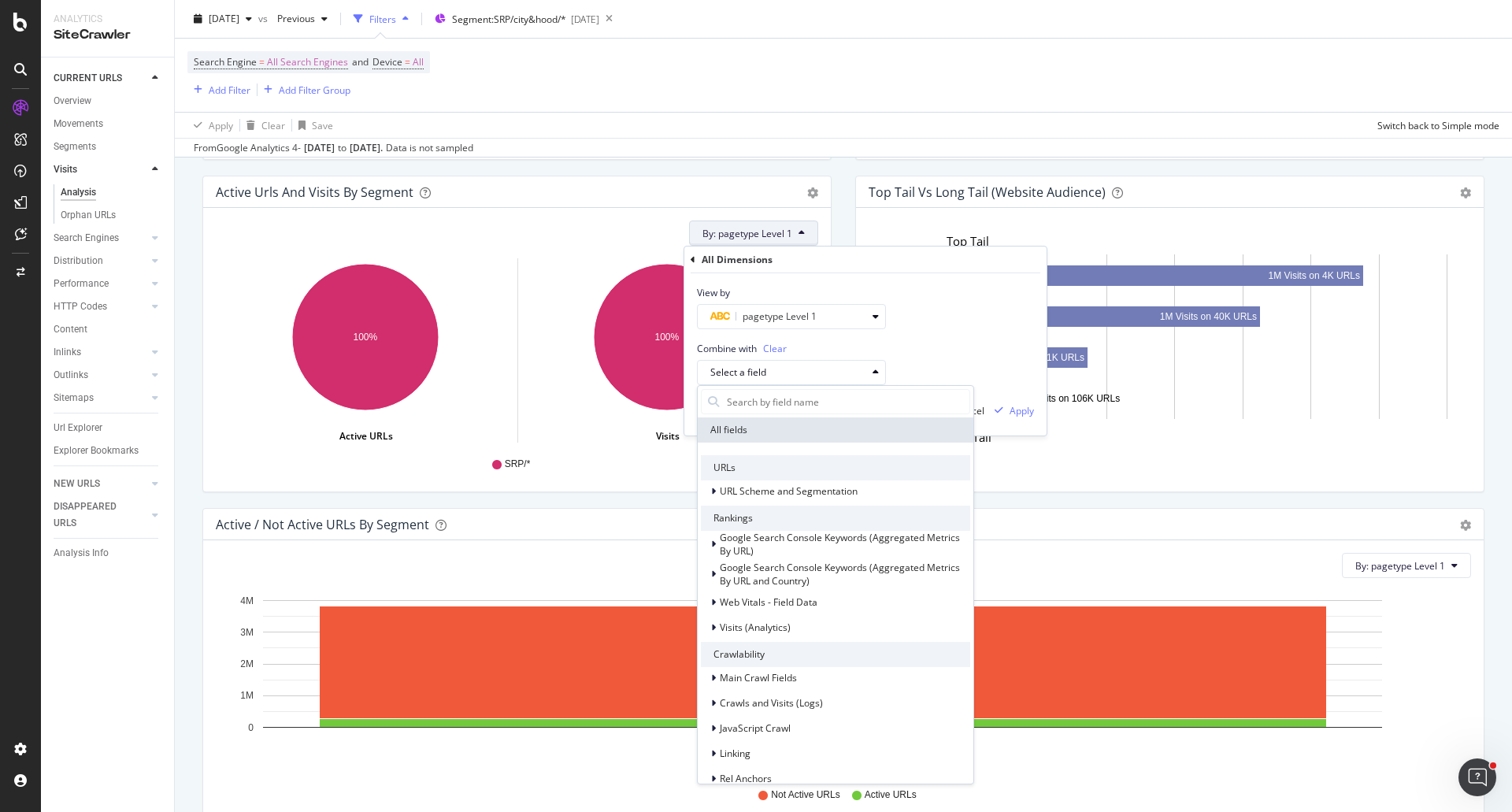
click at [915, 304] on div "View by pagetype Level 1" at bounding box center [865, 301] width 362 height 56
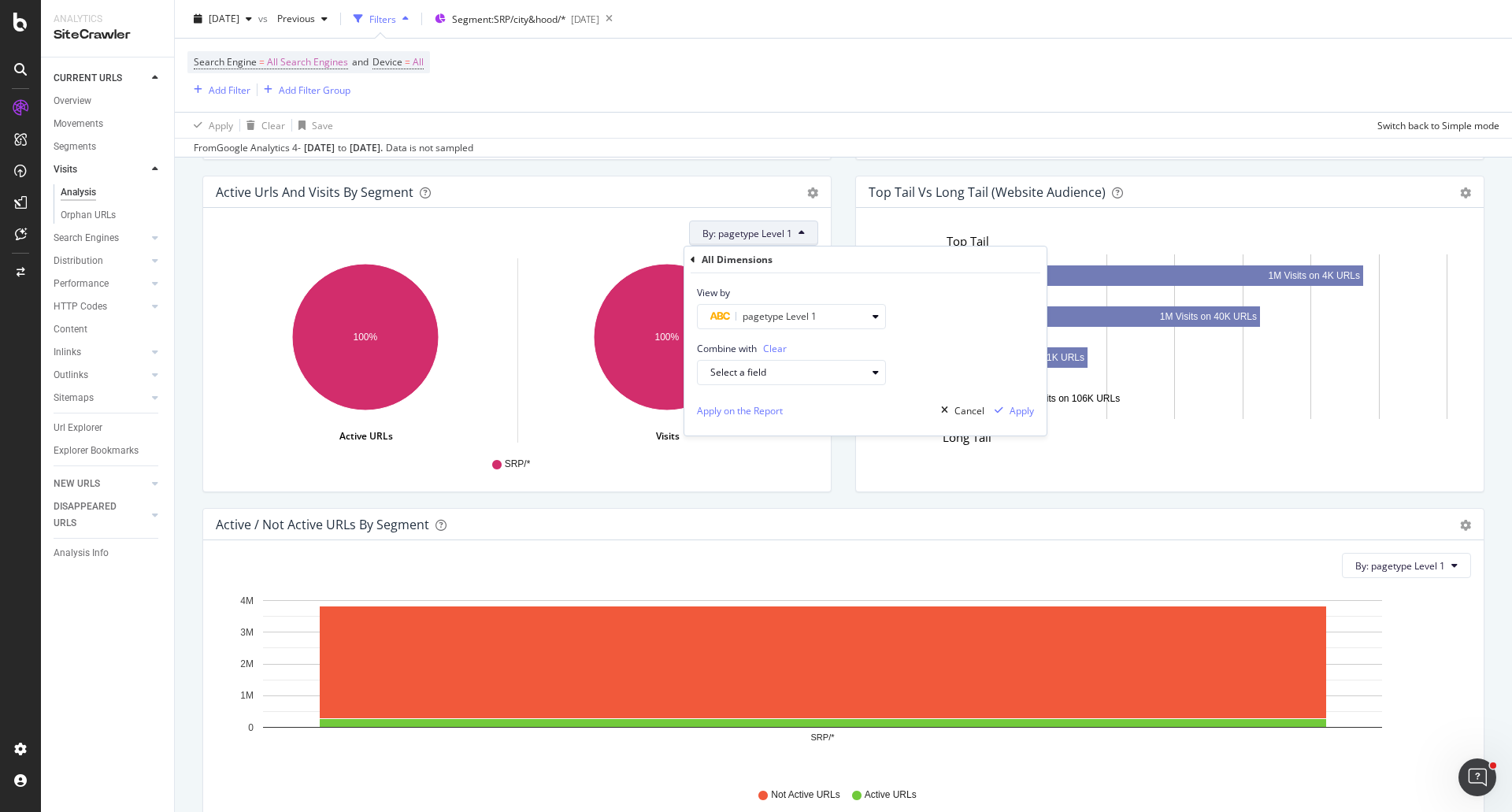
click at [1103, 121] on div "Apply Clear Save Switch back to Simple mode" at bounding box center [843, 125] width 1337 height 26
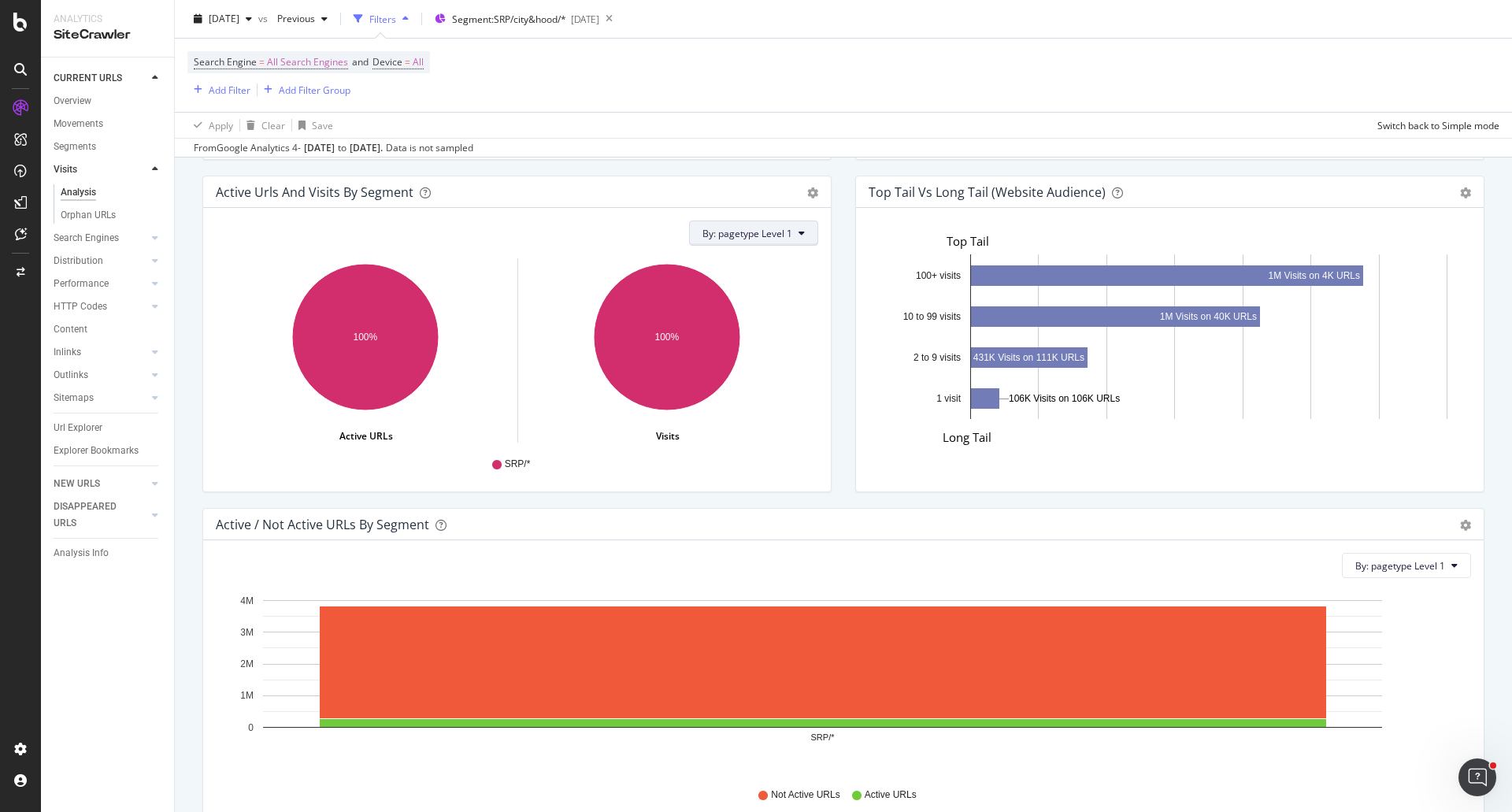
click at [739, 230] on span "By: pagetype Level 1" at bounding box center [747, 234] width 90 height 14
click at [835, 208] on div "Active Urls and Visits by Segment Add to Custom Report By: pagetype Level 1 Hol…" at bounding box center [517, 342] width 653 height 332
click at [798, 232] on icon at bounding box center [801, 233] width 6 height 9
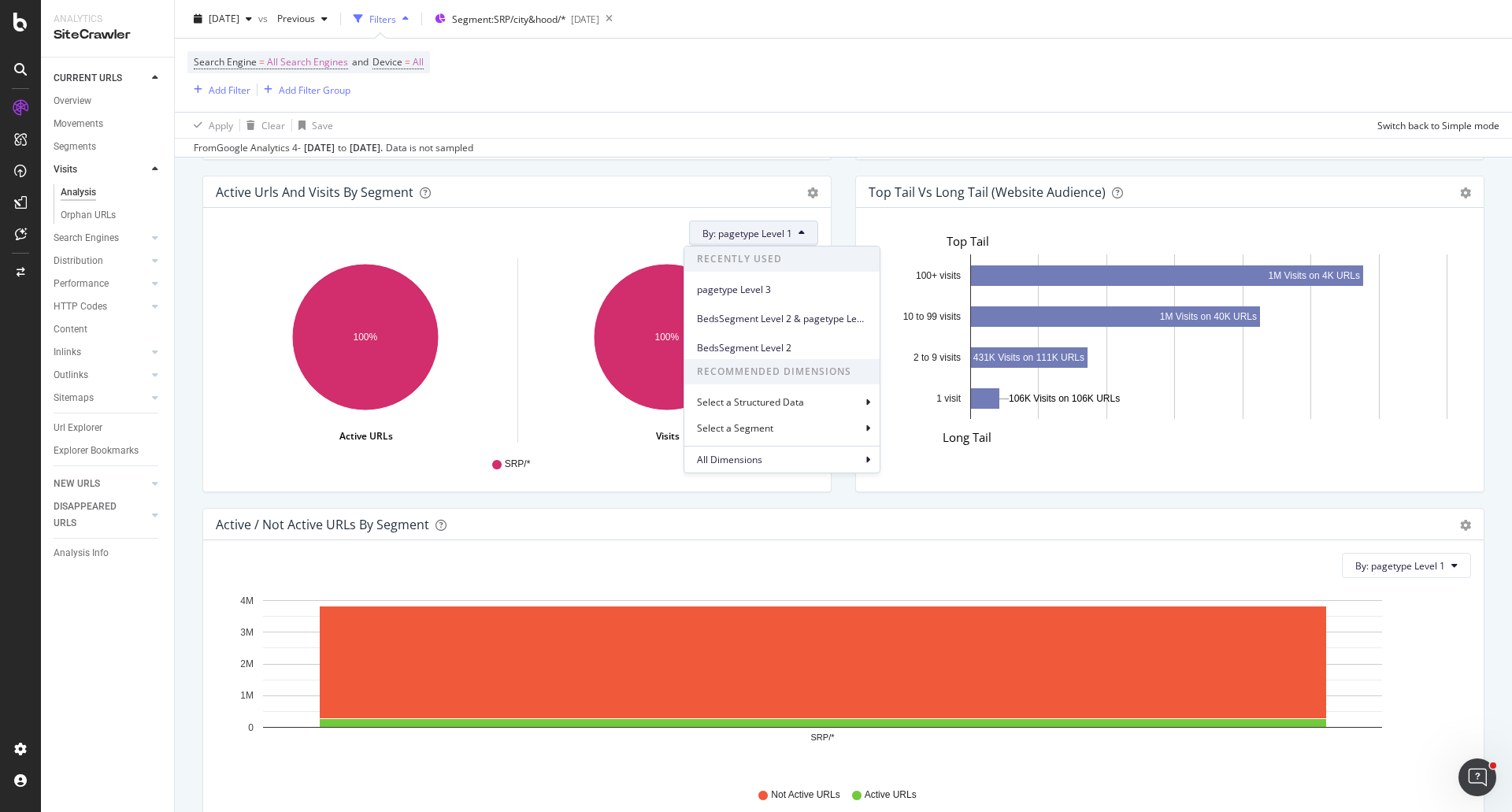
click at [830, 202] on div "Active Urls and Visits by Segment Add to Custom Report By: pagetype Level 1 Rec…" at bounding box center [517, 342] width 653 height 332
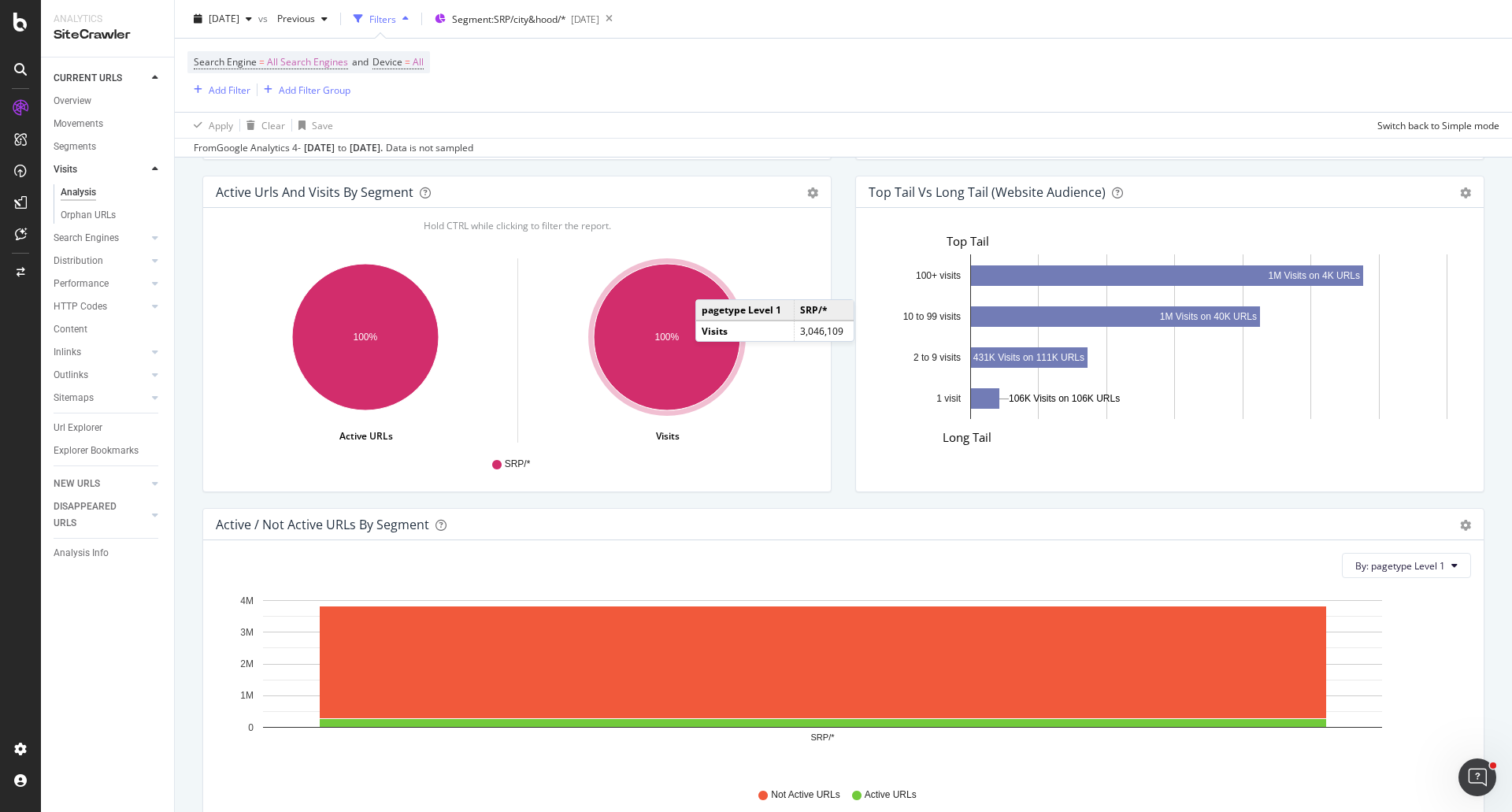
click at [799, 84] on div "Search Engine = All Search Engines and Device = All Add Filter Add Filter Group" at bounding box center [842, 75] width 1311 height 73
click at [776, 83] on div "Search Engine = All Search Engines and Device = All Add Filter Add Filter Group" at bounding box center [842, 75] width 1311 height 73
click at [767, 86] on div "Search Engine = All Search Engines and Device = All Add Filter Add Filter Group" at bounding box center [842, 75] width 1311 height 73
click at [762, 82] on div "Search Engine = All Search Engines and Device = All Add Filter Add Filter Group" at bounding box center [842, 75] width 1311 height 73
click at [843, 167] on div "Active / Not Active URLs by Depth Bar (by Value) Bar (by Percentage) Table Expo…" at bounding box center [1169, 9] width 653 height 332
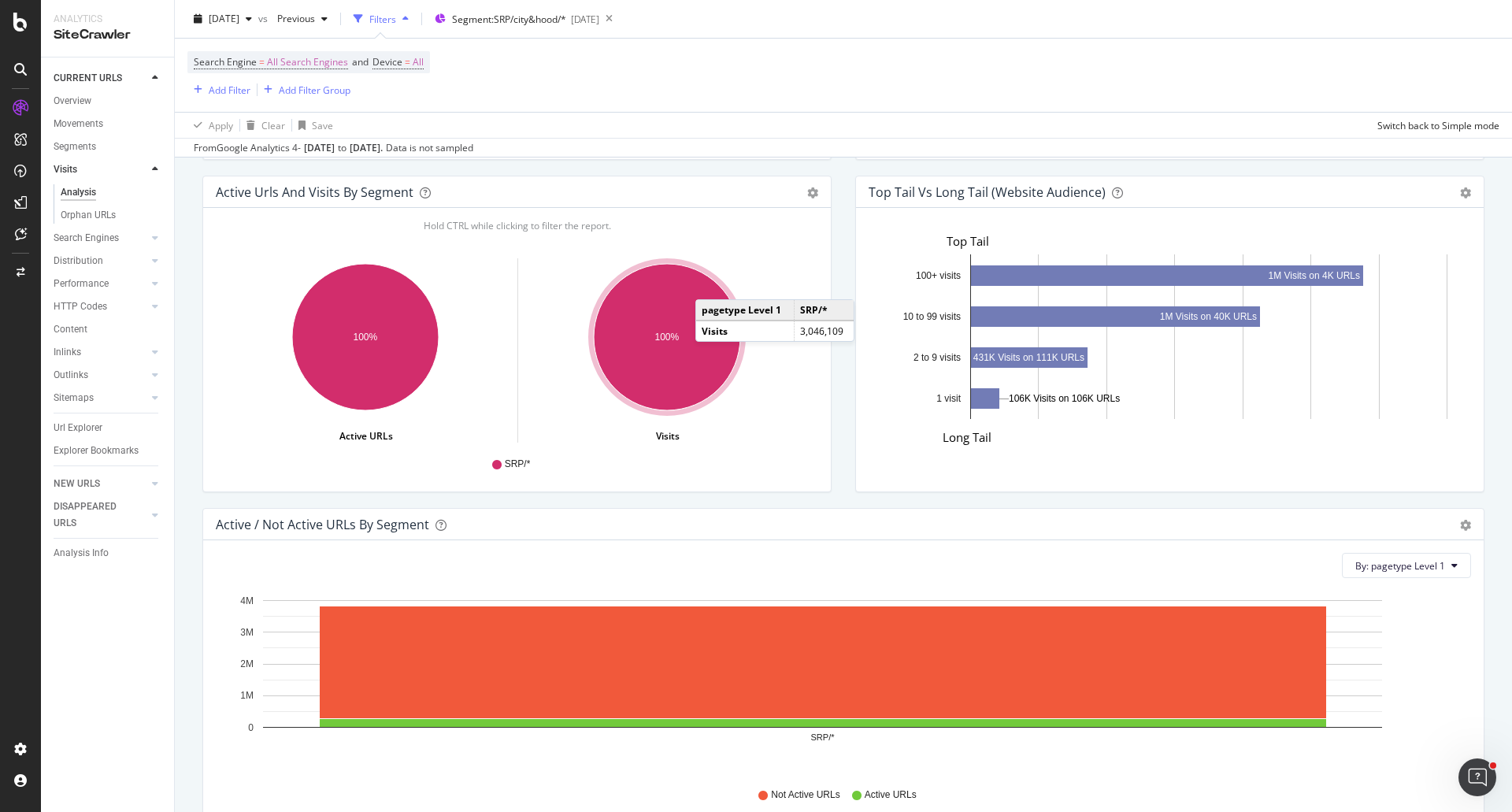
click at [843, 204] on div "Top Tail vs Long Tail (Website Audience) Bar Table Export as CSV Add to Custom …" at bounding box center [1169, 342] width 653 height 332
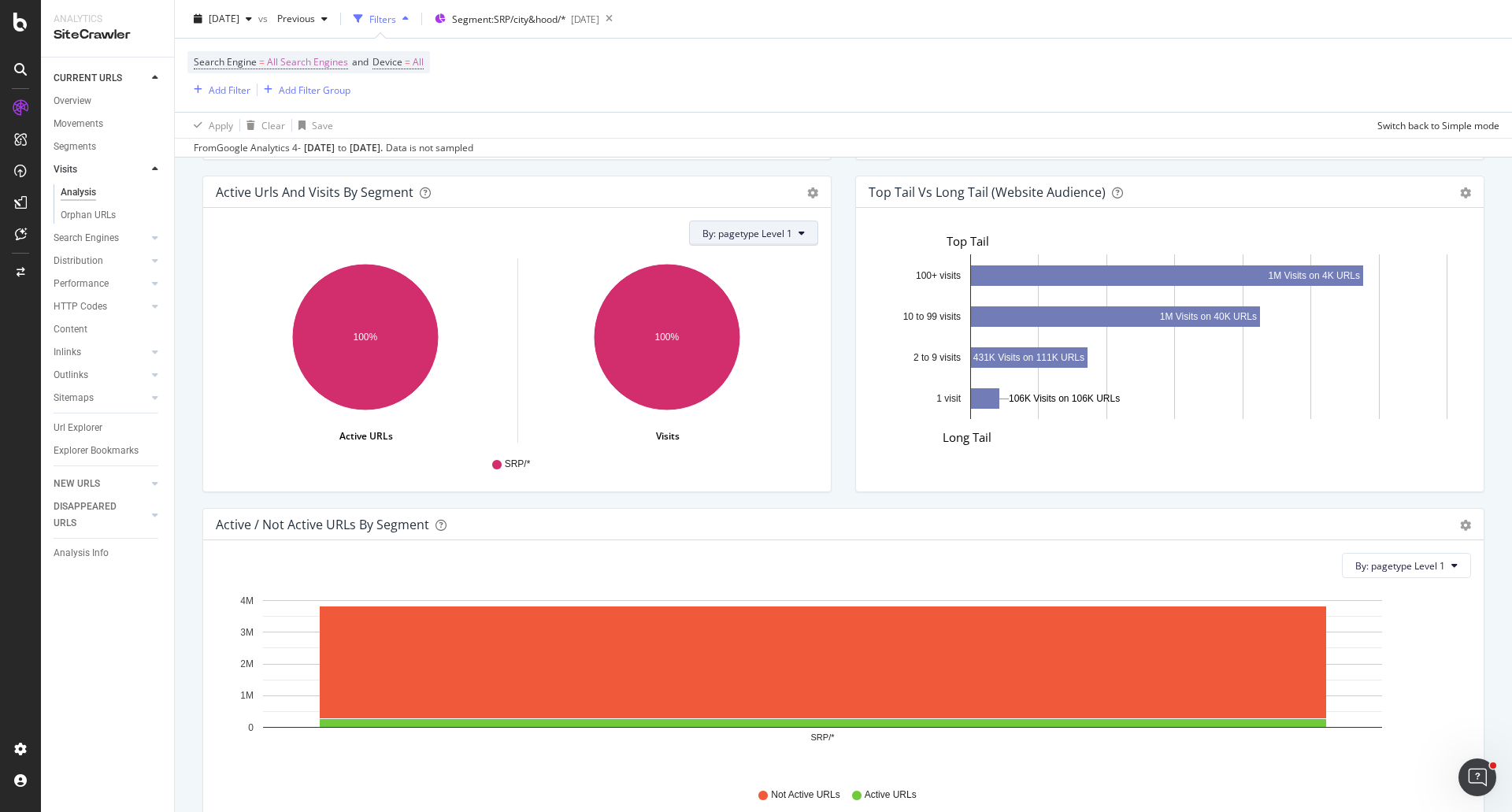
click at [785, 239] on button "By: pagetype Level 1" at bounding box center [754, 233] width 129 height 26
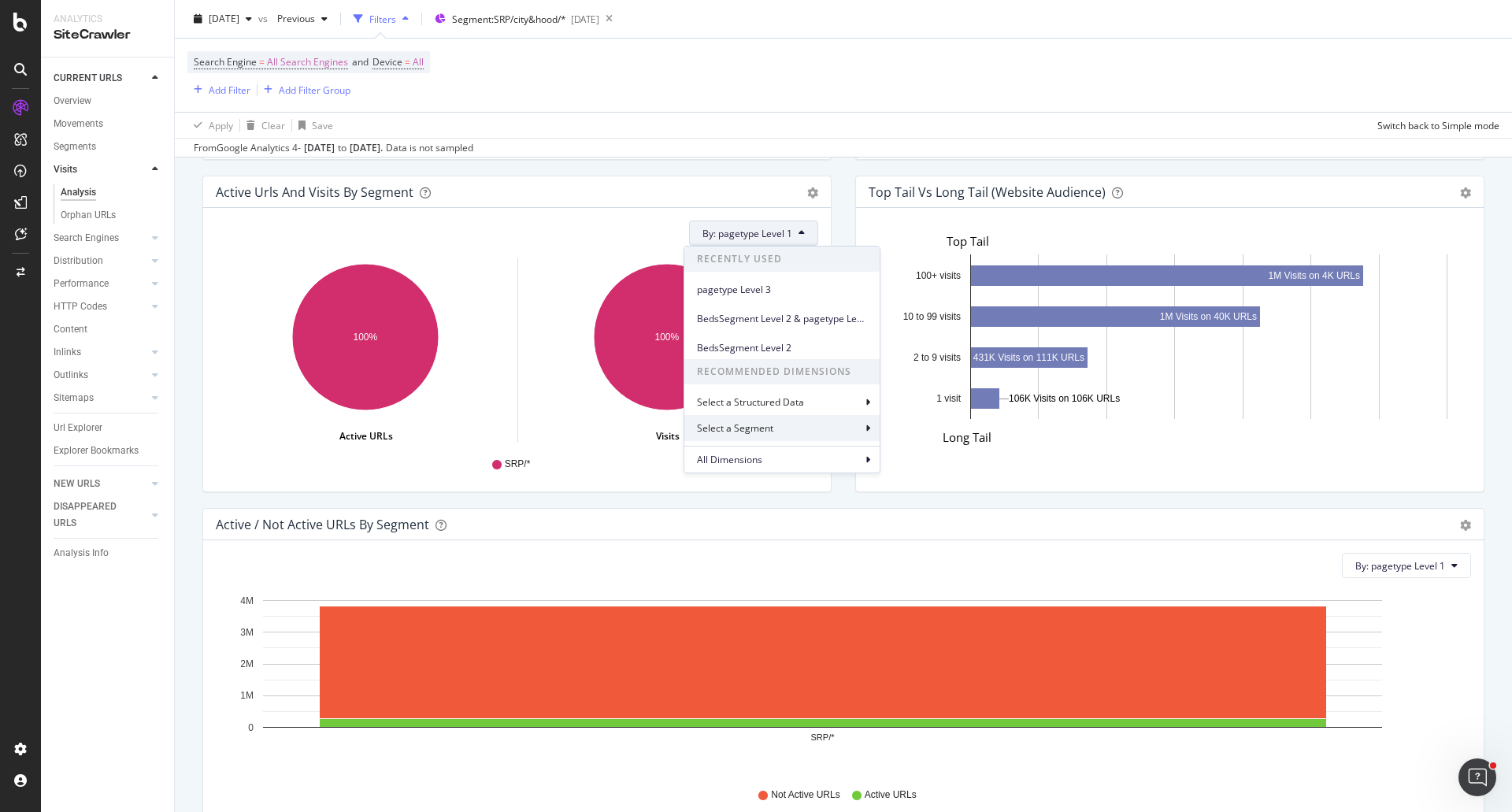
click at [784, 429] on div "Select a Segment" at bounding box center [782, 428] width 195 height 26
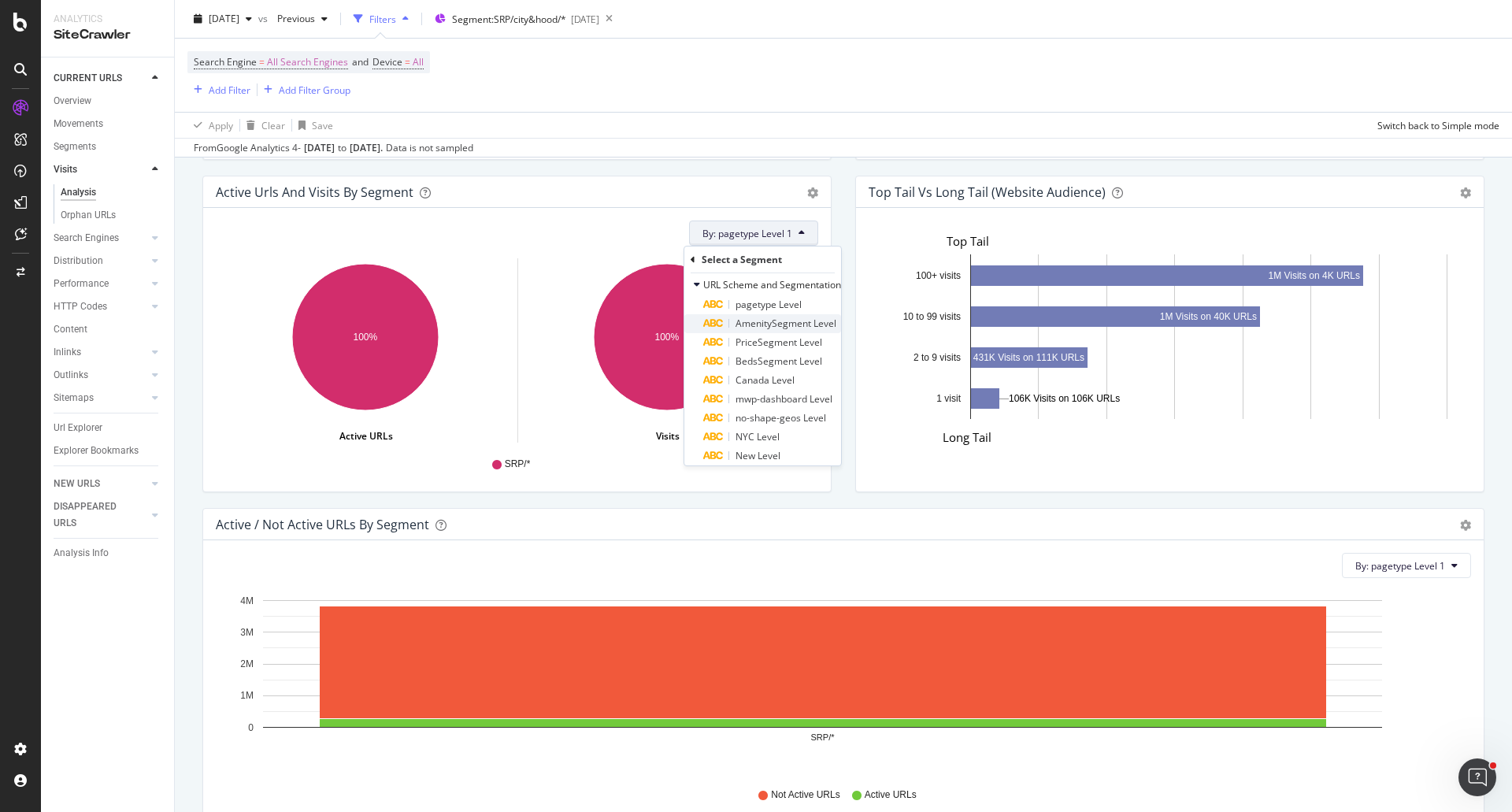
click at [797, 330] on span "AmenitySegment Level" at bounding box center [785, 323] width 101 height 14
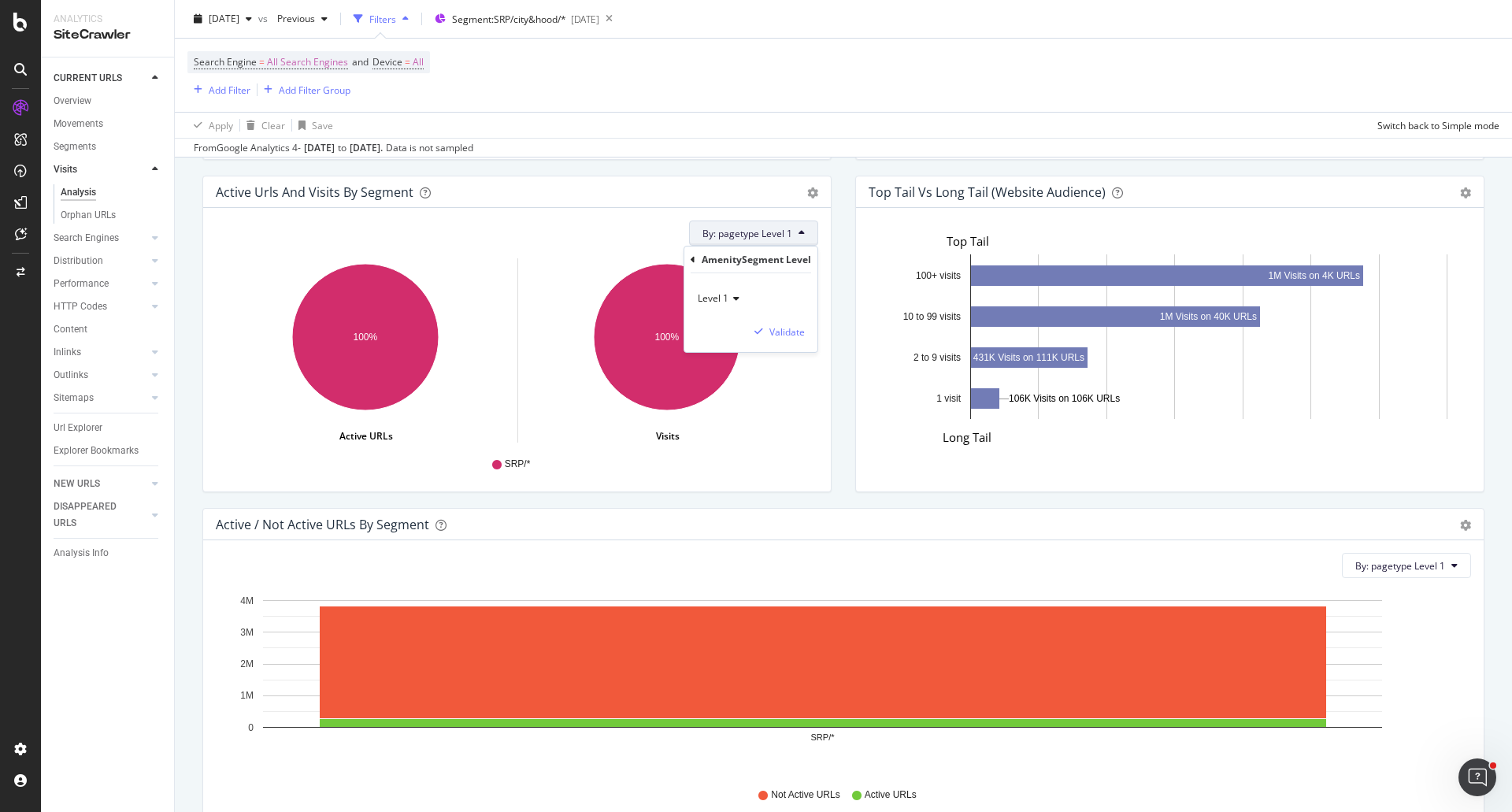
click at [711, 300] on span "Level 1" at bounding box center [713, 298] width 31 height 14
click at [736, 370] on div "Level 3" at bounding box center [785, 372] width 168 height 20
click at [805, 337] on div "Validate" at bounding box center [787, 332] width 36 height 14
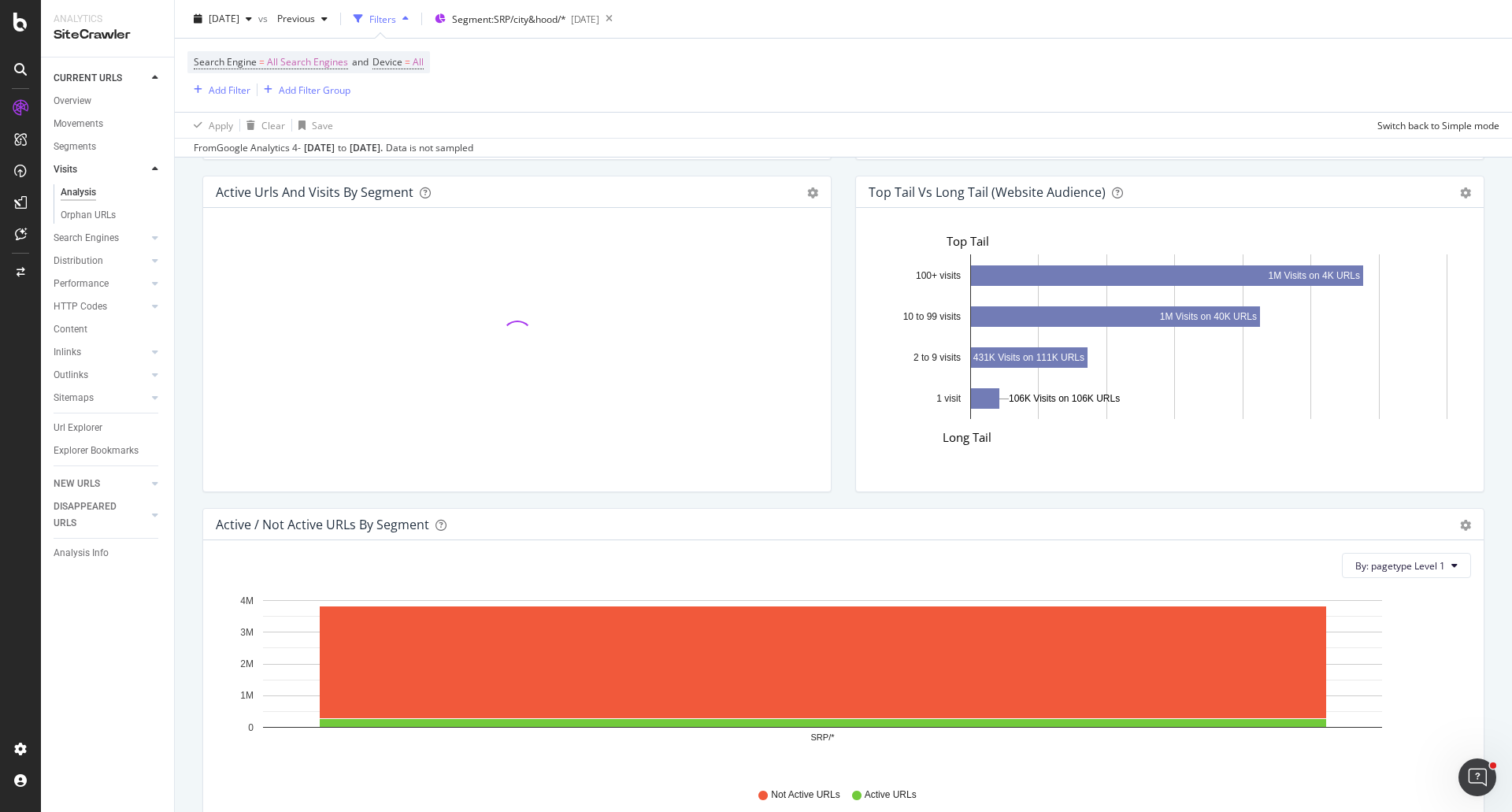
click at [844, 232] on div "Top Tail vs Long Tail (Website Audience) Bar Table Export as CSV Add to Custom …" at bounding box center [1169, 342] width 653 height 332
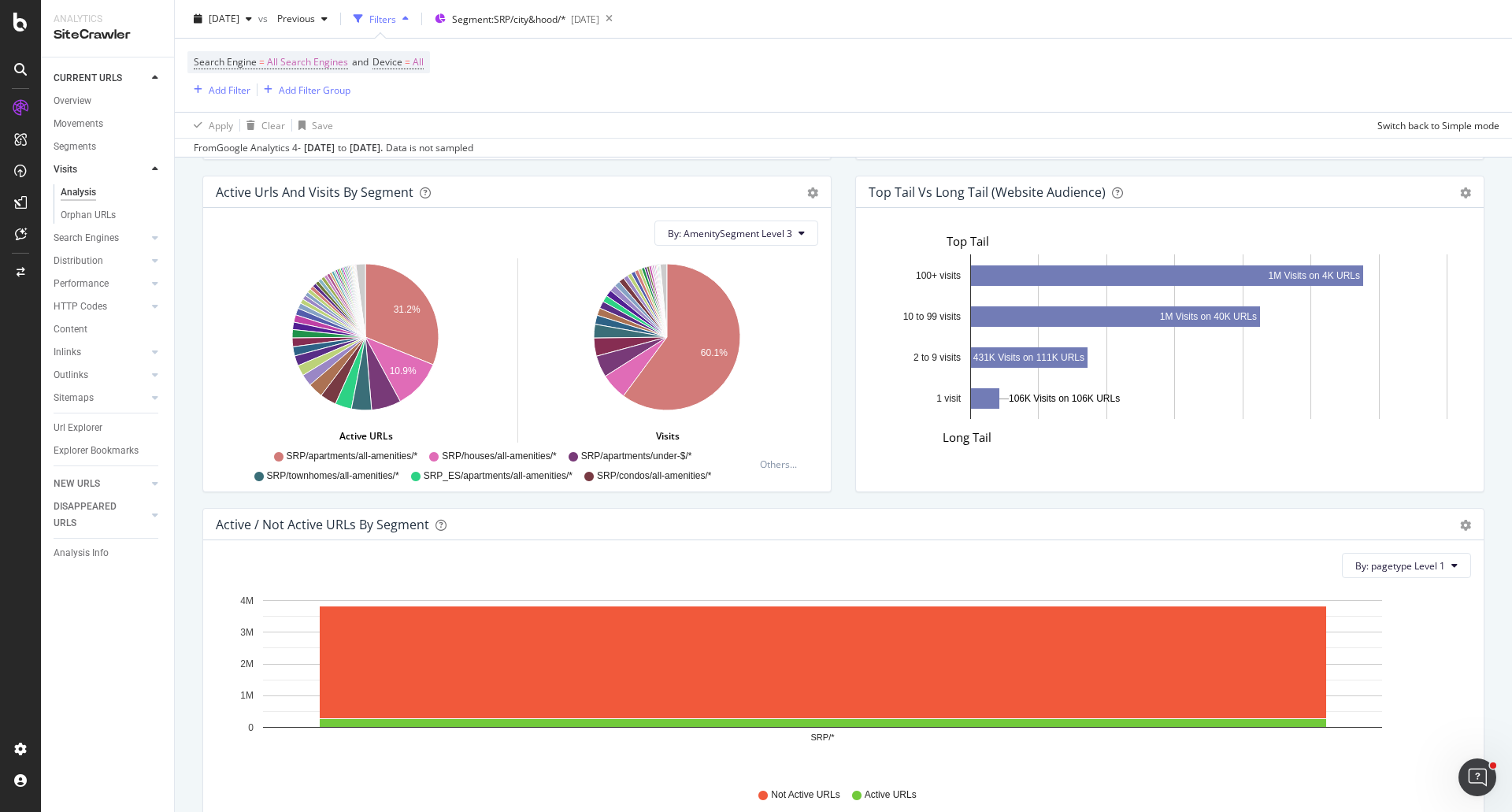
click at [1335, 20] on div "2025 Sep. 5th vs Previous Filters Segment: SRP/city&hood/* 2025-09-15" at bounding box center [843, 21] width 1337 height 31
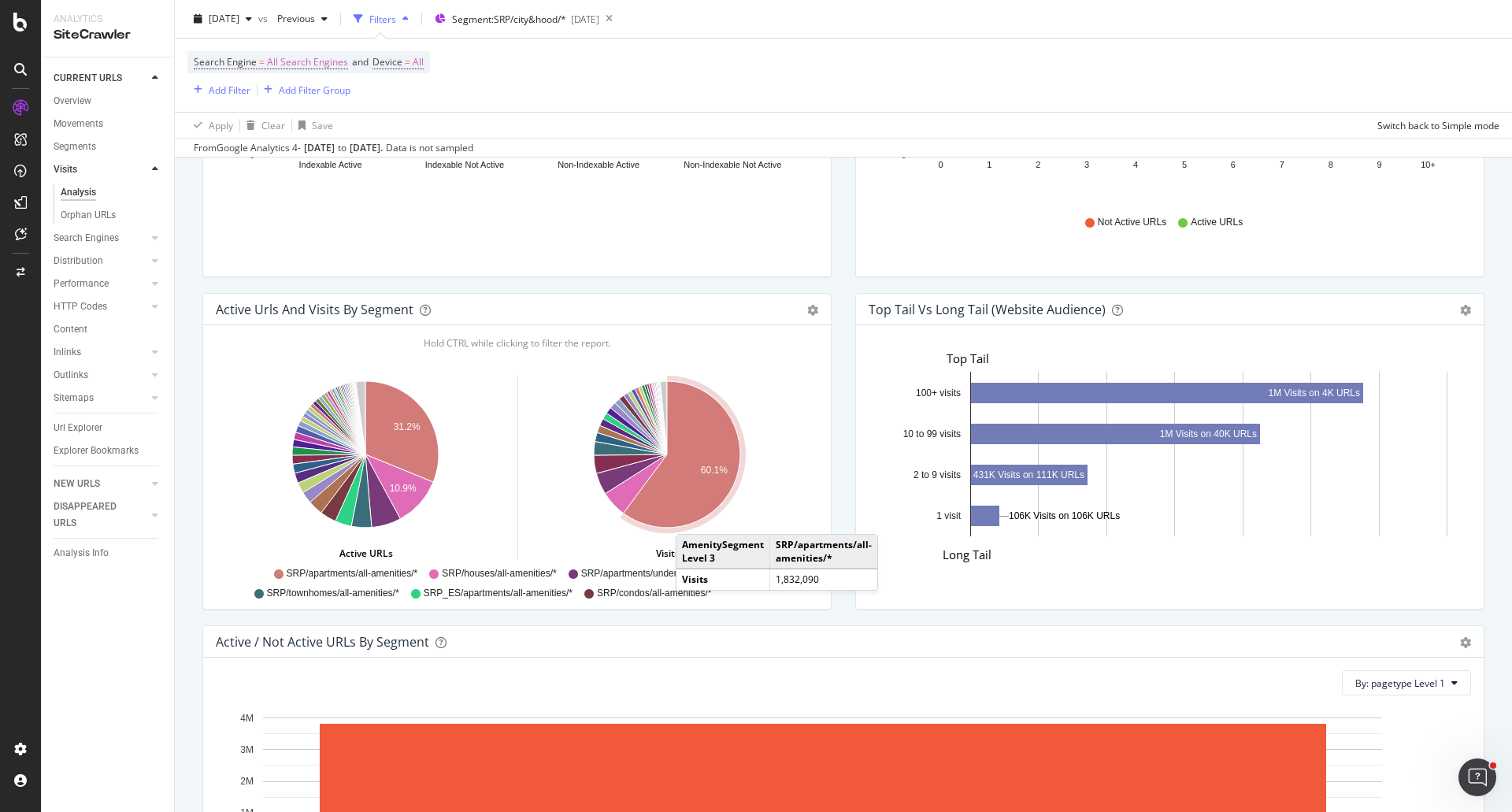
scroll to position [1103, 0]
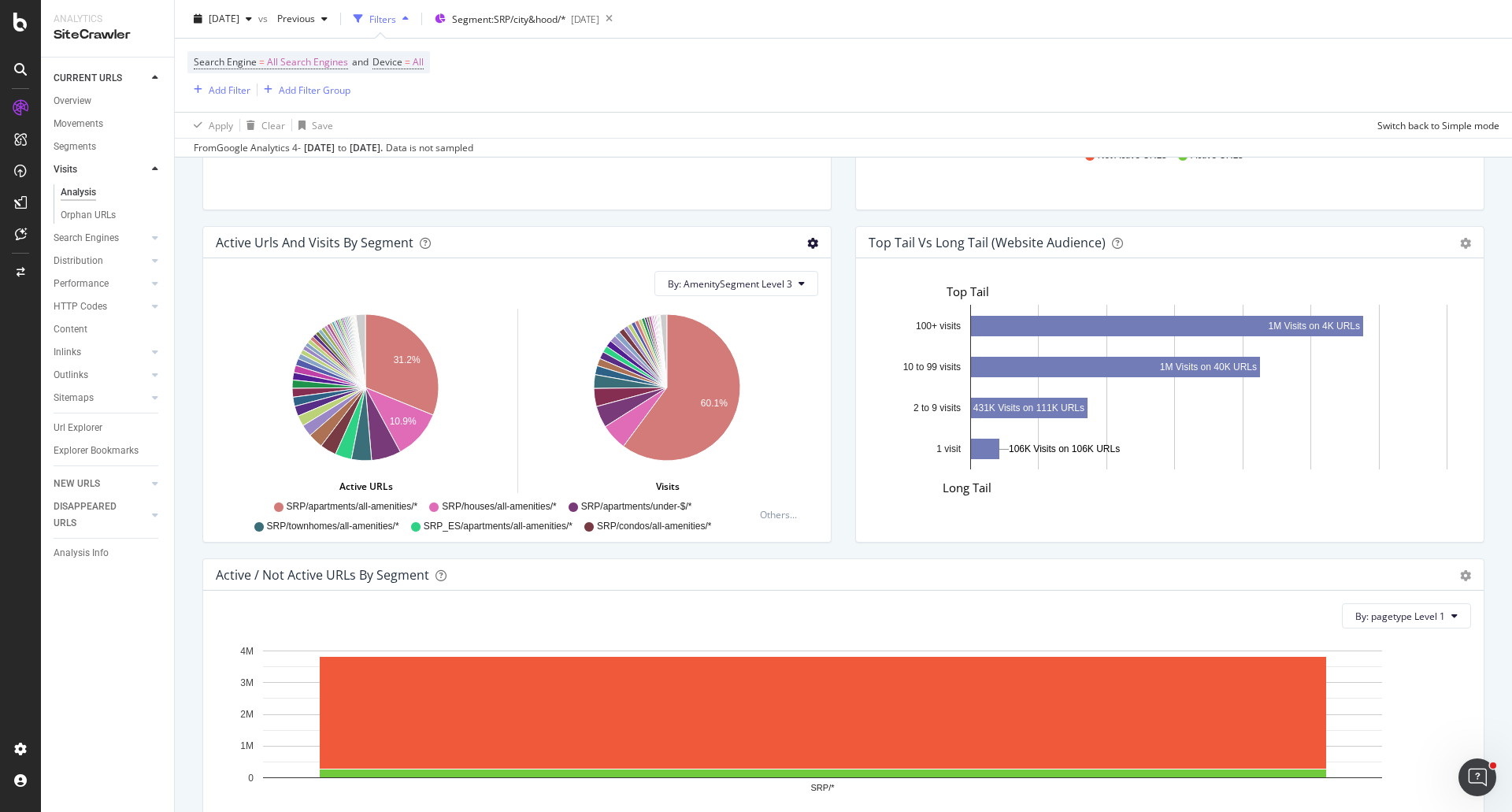
click at [809, 243] on icon "gear" at bounding box center [813, 243] width 11 height 11
click at [833, 429] on div "Active Urls and Visits by Segment Add to Custom Report By: AmenitySegment Level…" at bounding box center [517, 392] width 653 height 332
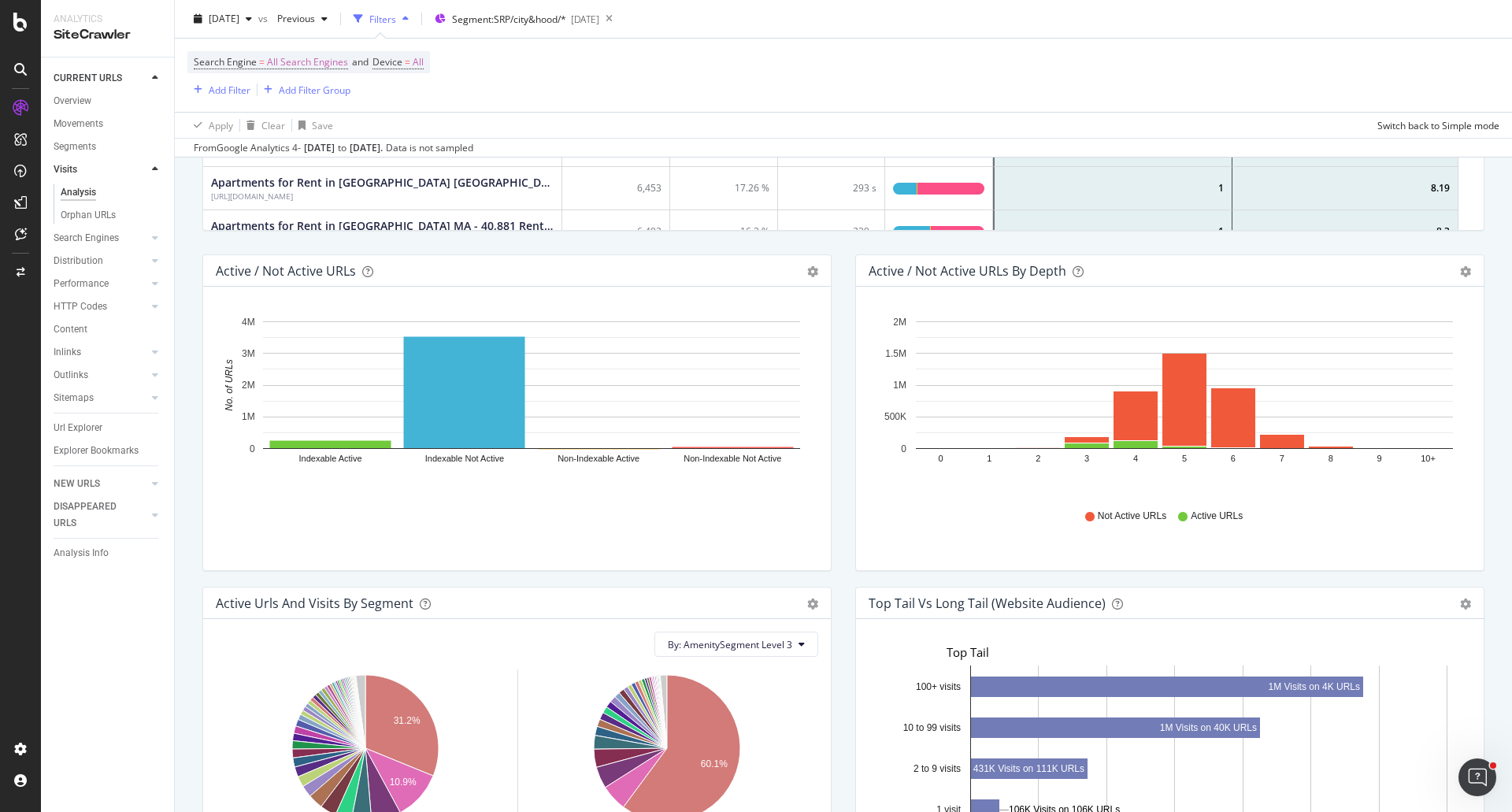
scroll to position [663, 0]
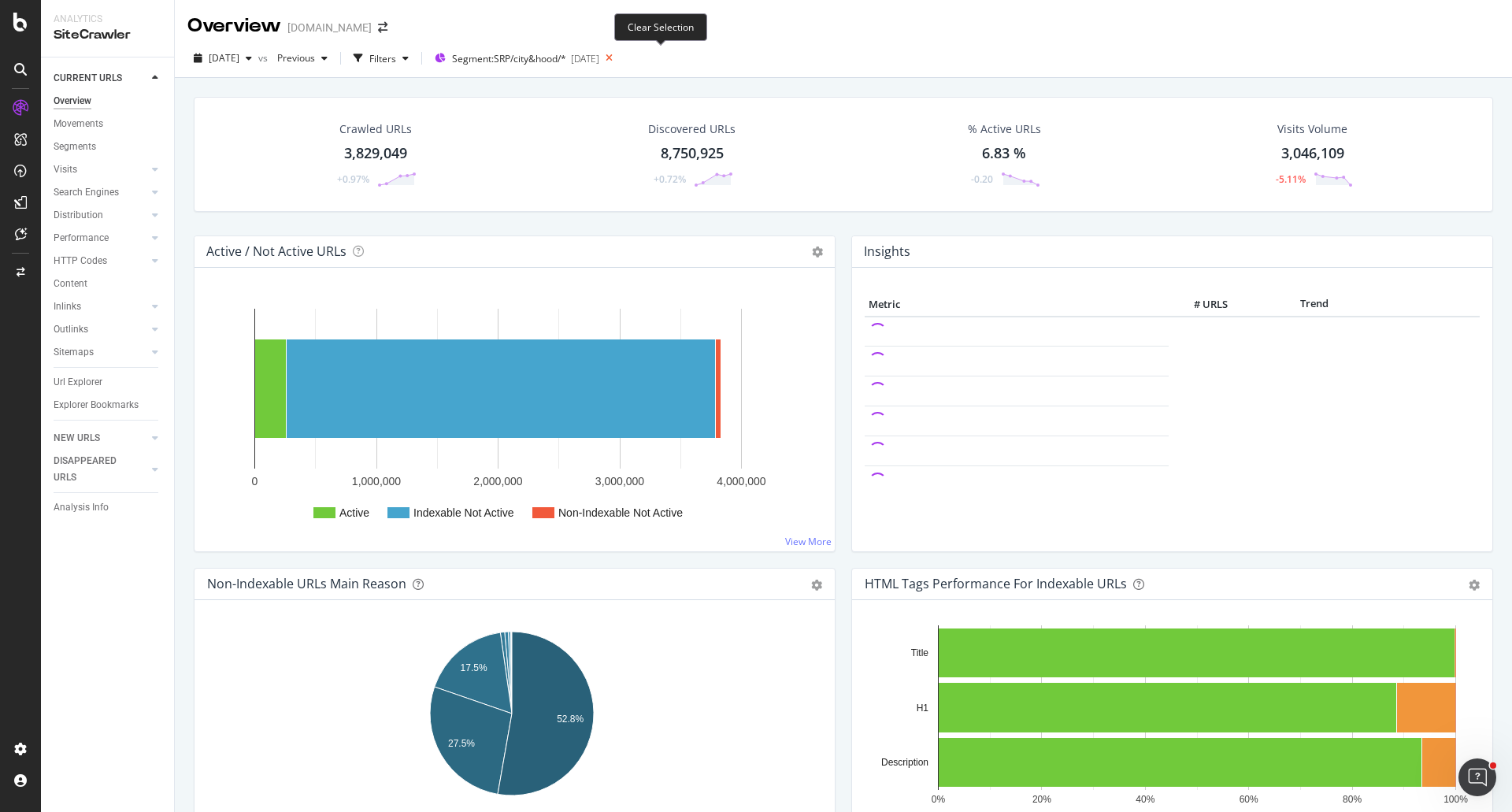
click at [619, 59] on icon at bounding box center [609, 59] width 20 height 22
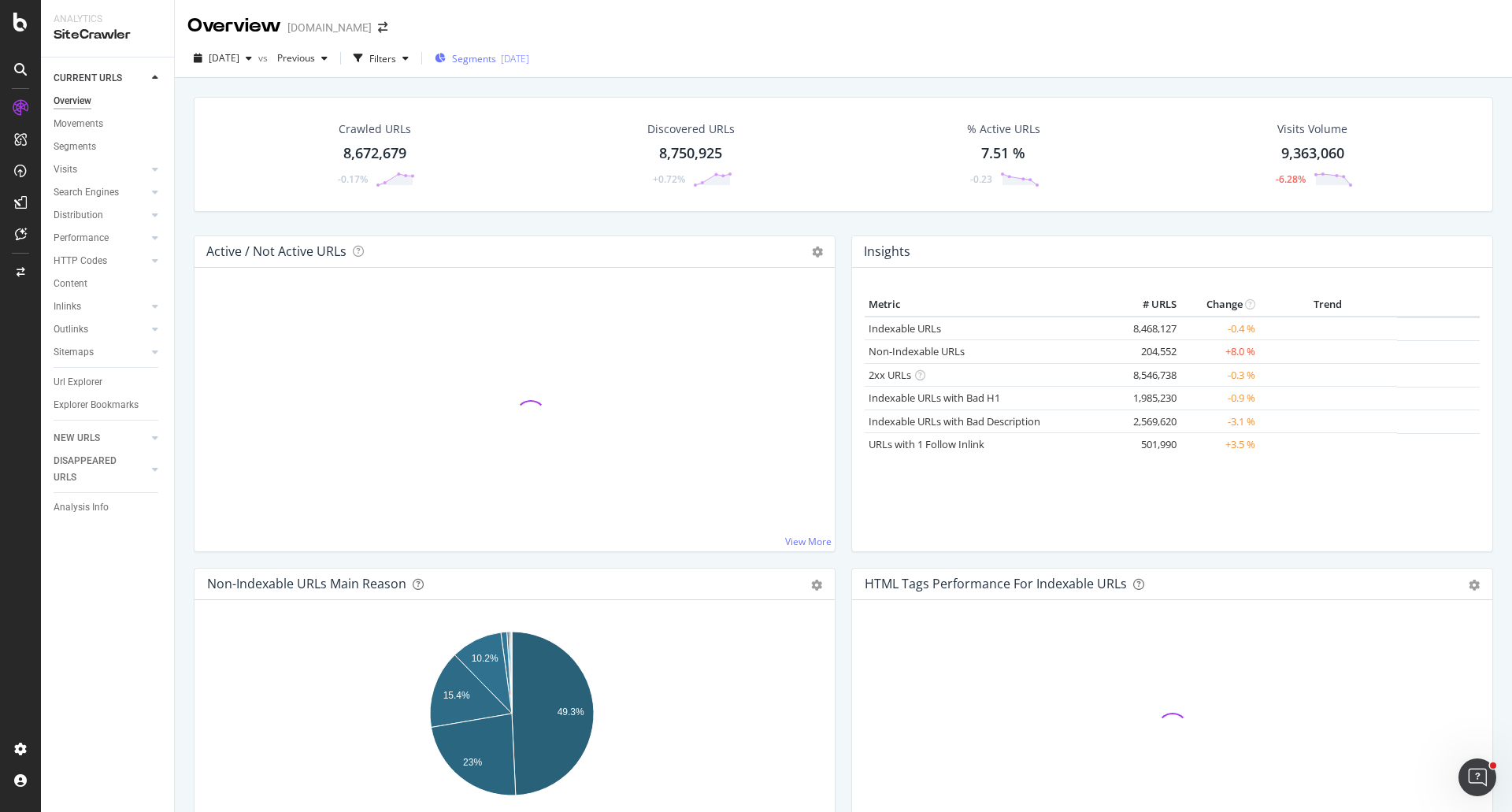
click at [496, 58] on span "Segments" at bounding box center [474, 59] width 44 height 14
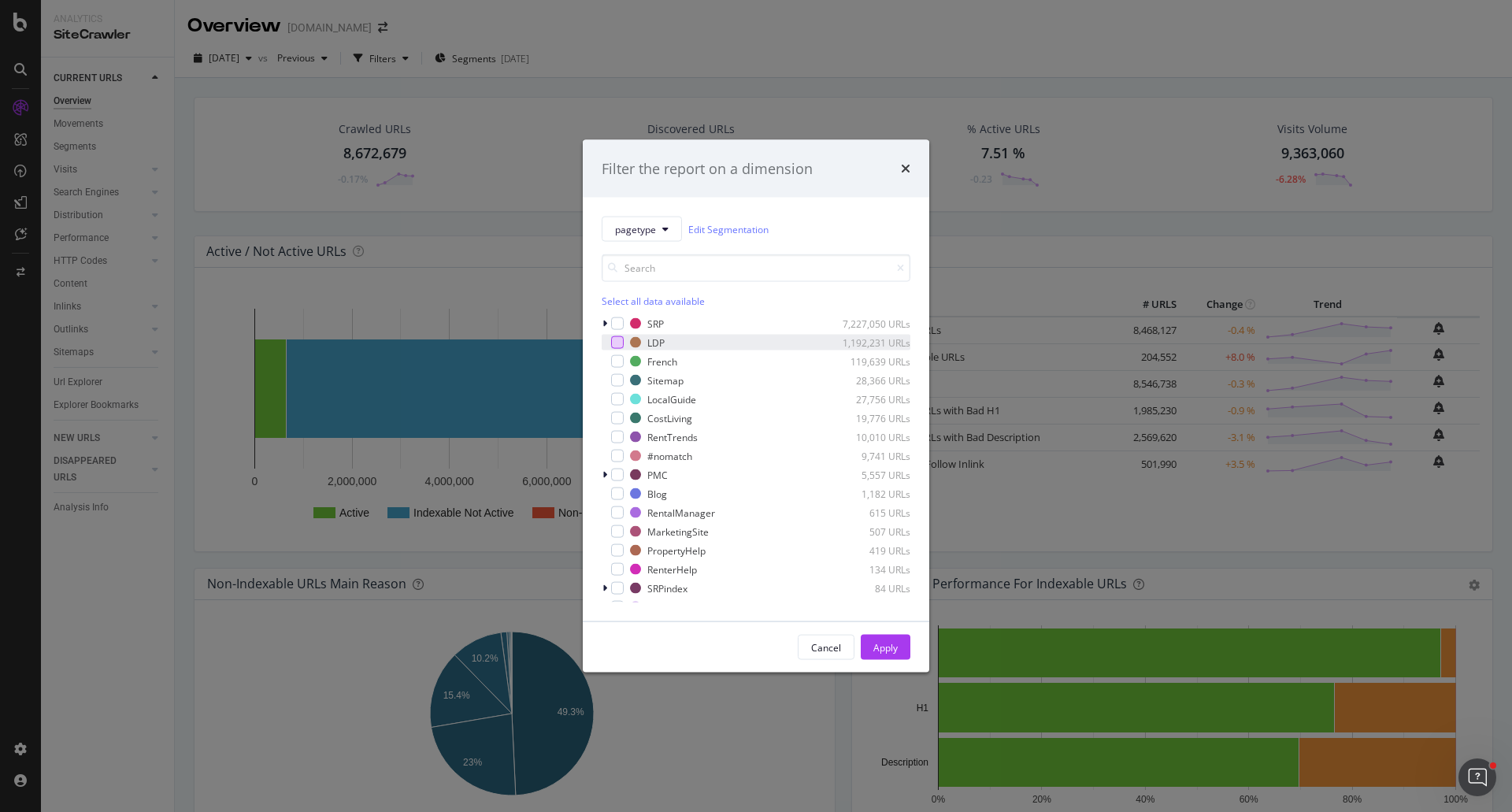
click at [617, 340] on div "modal" at bounding box center [617, 343] width 13 height 13
click at [886, 648] on div "Apply" at bounding box center [885, 647] width 25 height 14
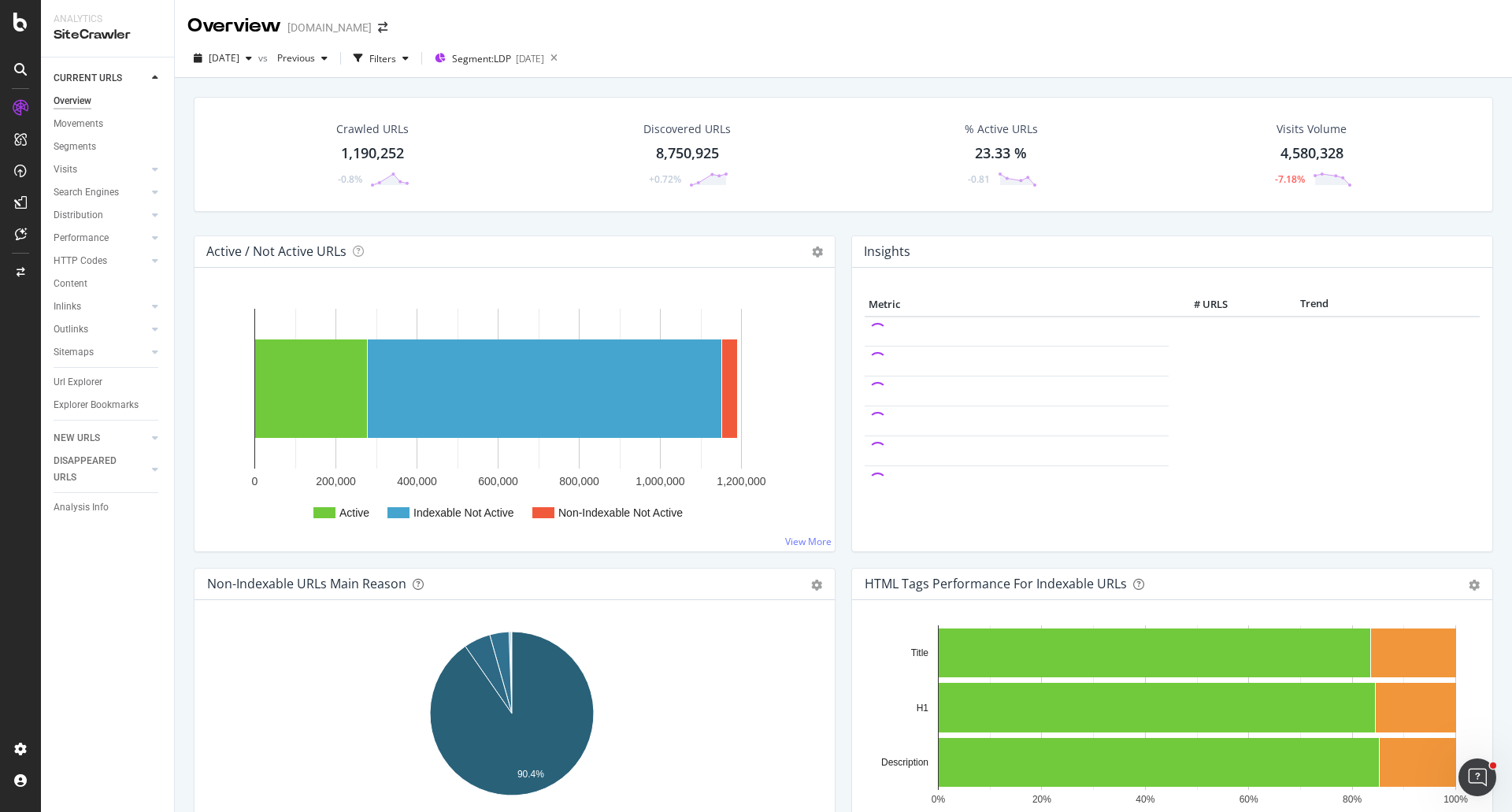
click at [520, 221] on div "Crawled URLs 1,190,252 -0.8% Discovered URLs 8,750,925 +0.72% % Active URLs 23.…" at bounding box center [843, 166] width 1315 height 139
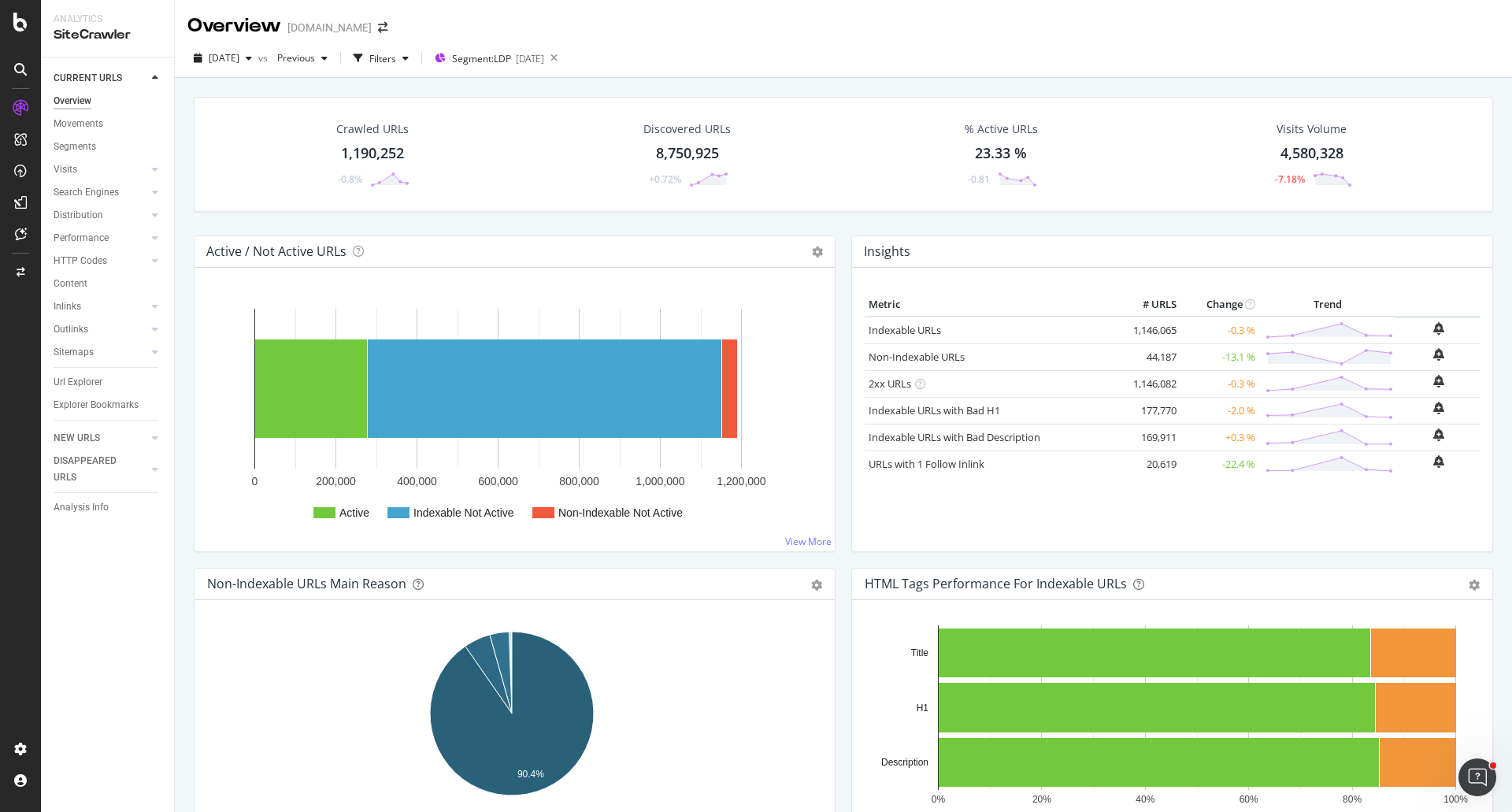
click at [583, 221] on div "Crawled URLs 1,190,252 -0.8% Discovered URLs 8,750,925 +0.72% % Active URLs 23.…" at bounding box center [843, 166] width 1315 height 139
click at [490, 59] on span "Segment: LDP" at bounding box center [481, 59] width 59 height 14
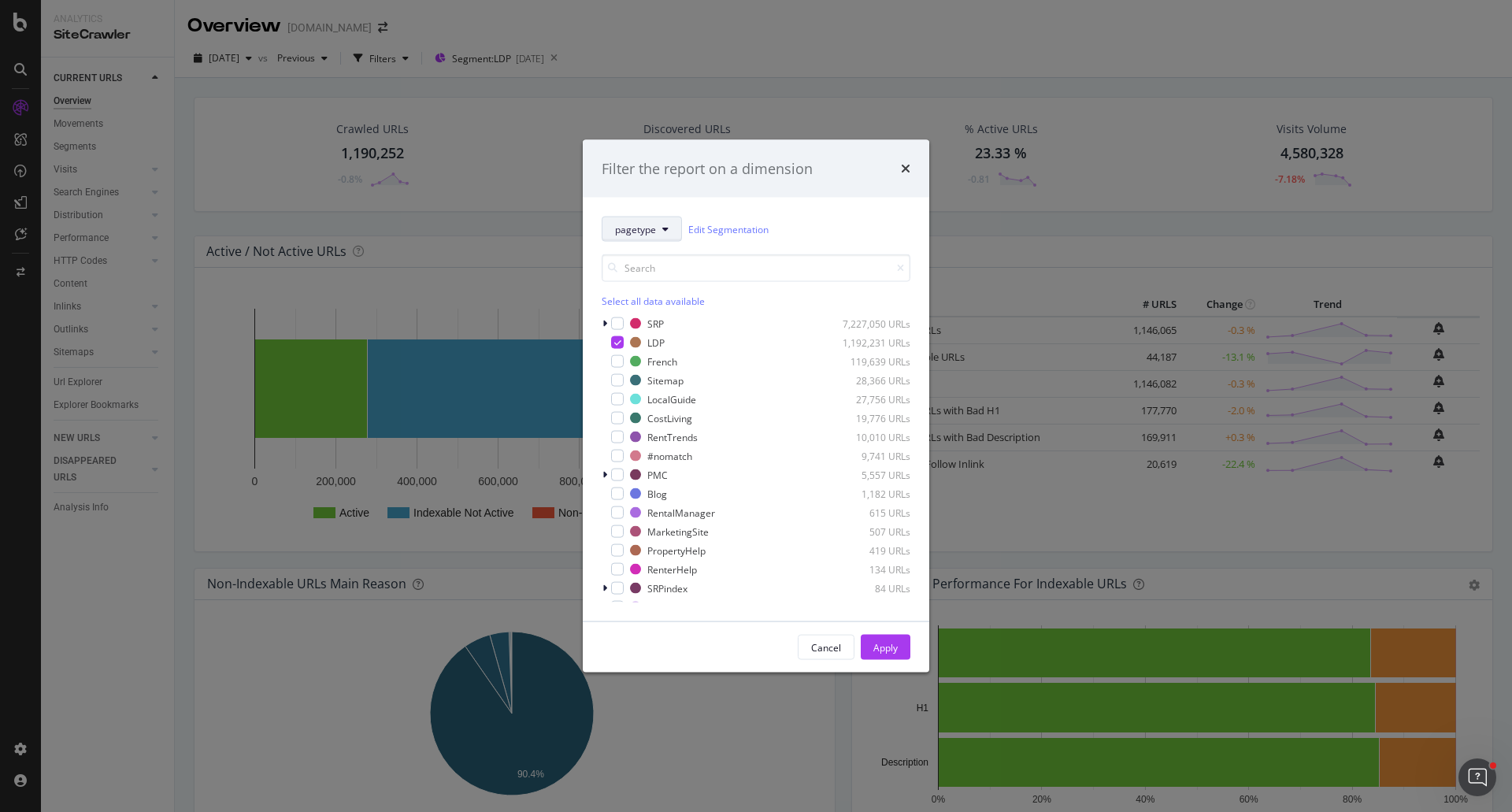
click at [646, 230] on span "pagetype" at bounding box center [636, 229] width 41 height 14
click at [660, 315] on span "AmenitySegment" at bounding box center [666, 315] width 102 height 14
click at [609, 341] on div "modal" at bounding box center [606, 343] width 9 height 16
click at [619, 347] on div "modal" at bounding box center [617, 343] width 13 height 13
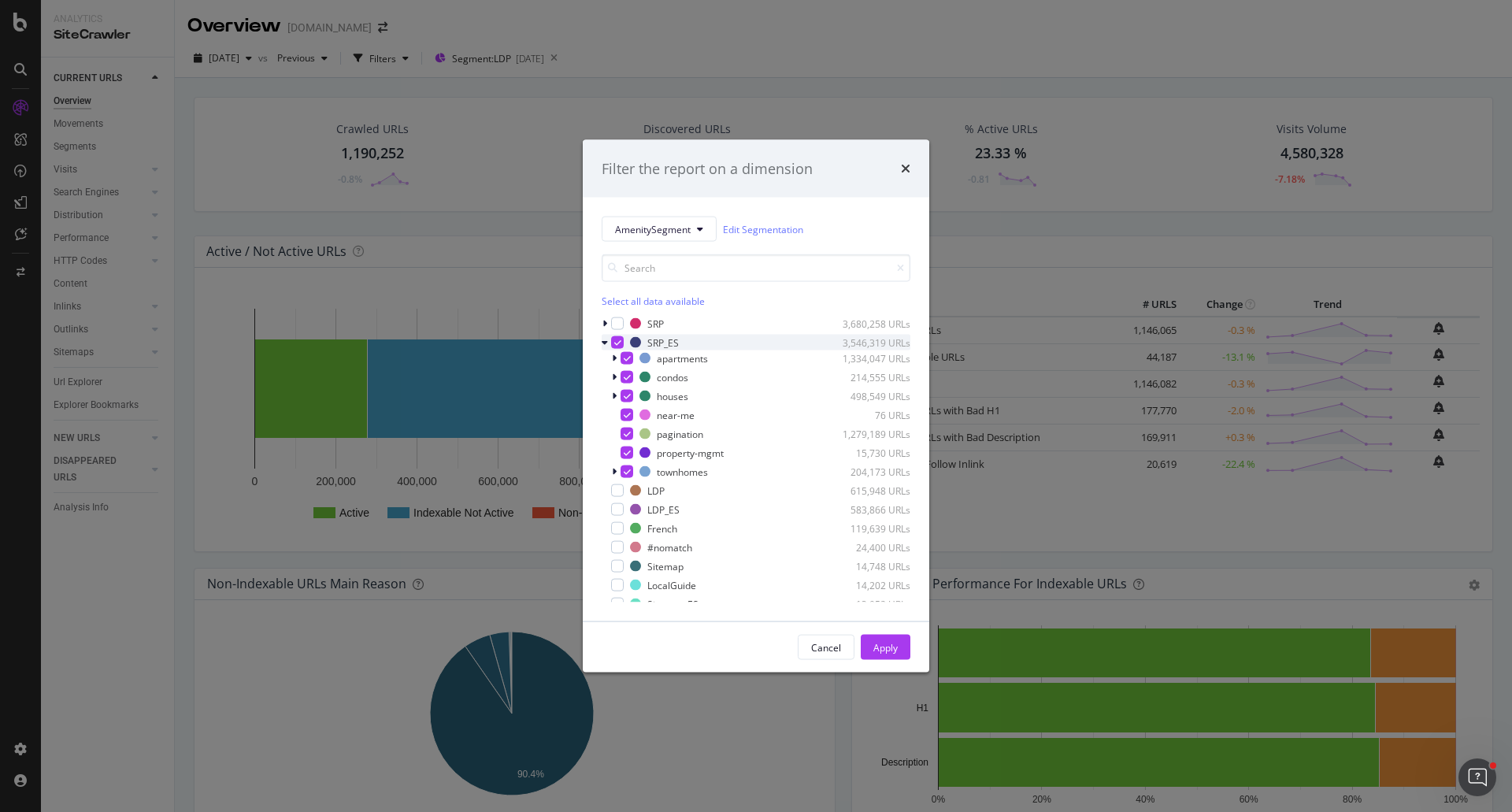
click at [614, 343] on icon "modal" at bounding box center [618, 342] width 7 height 8
click at [619, 322] on div "modal" at bounding box center [617, 323] width 13 height 13
drag, startPoint x: 889, startPoint y: 645, endPoint x: 690, endPoint y: 362, distance: 346.0
click at [731, 393] on div "Filter the report on a dimension AmenitySegment Edit Segmentation Select all da…" at bounding box center [756, 406] width 347 height 533
click at [615, 324] on icon "modal" at bounding box center [618, 323] width 7 height 8
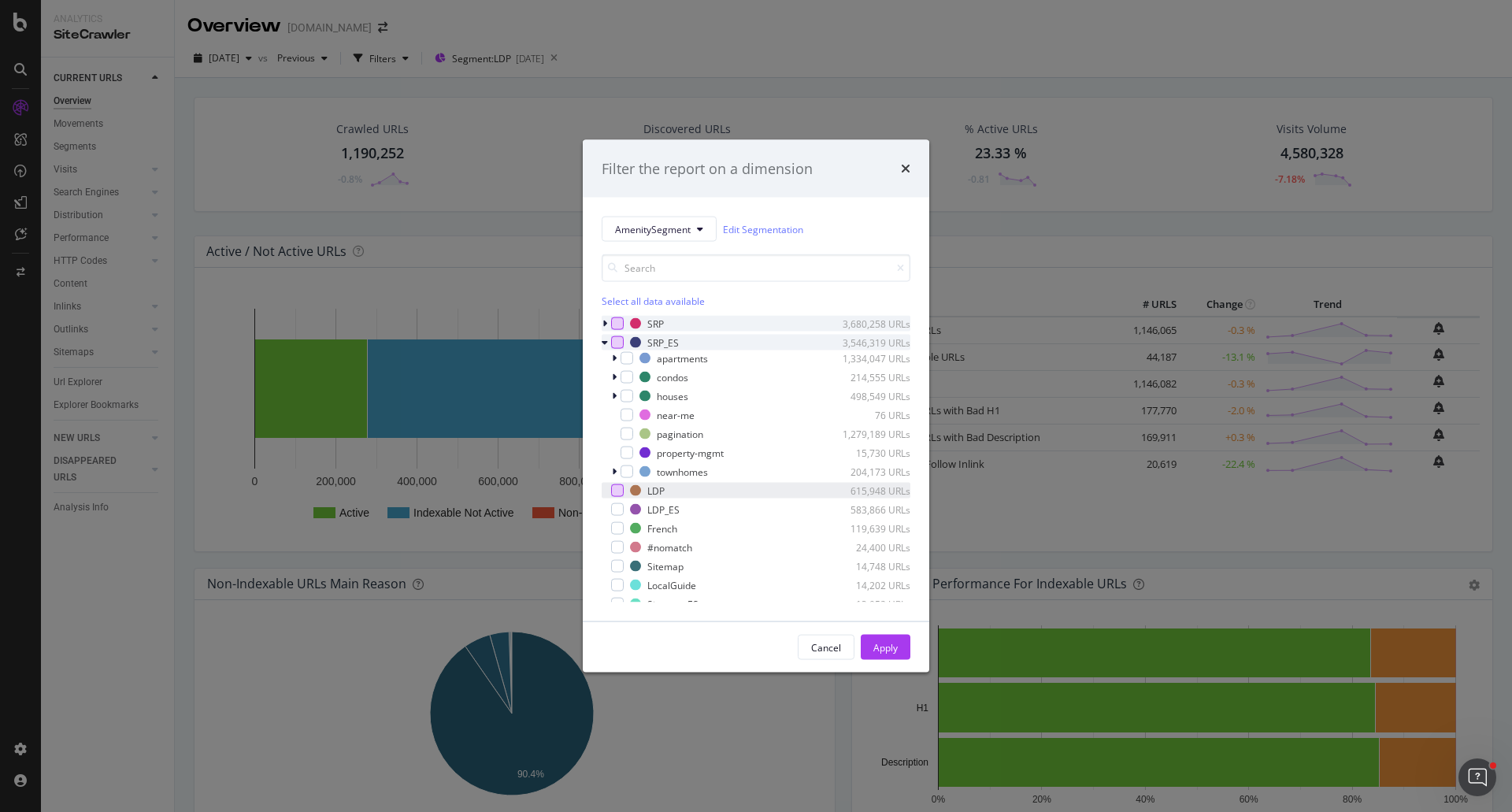
click at [615, 490] on div "modal" at bounding box center [617, 491] width 13 height 13
click at [883, 641] on div "Apply" at bounding box center [885, 647] width 25 height 14
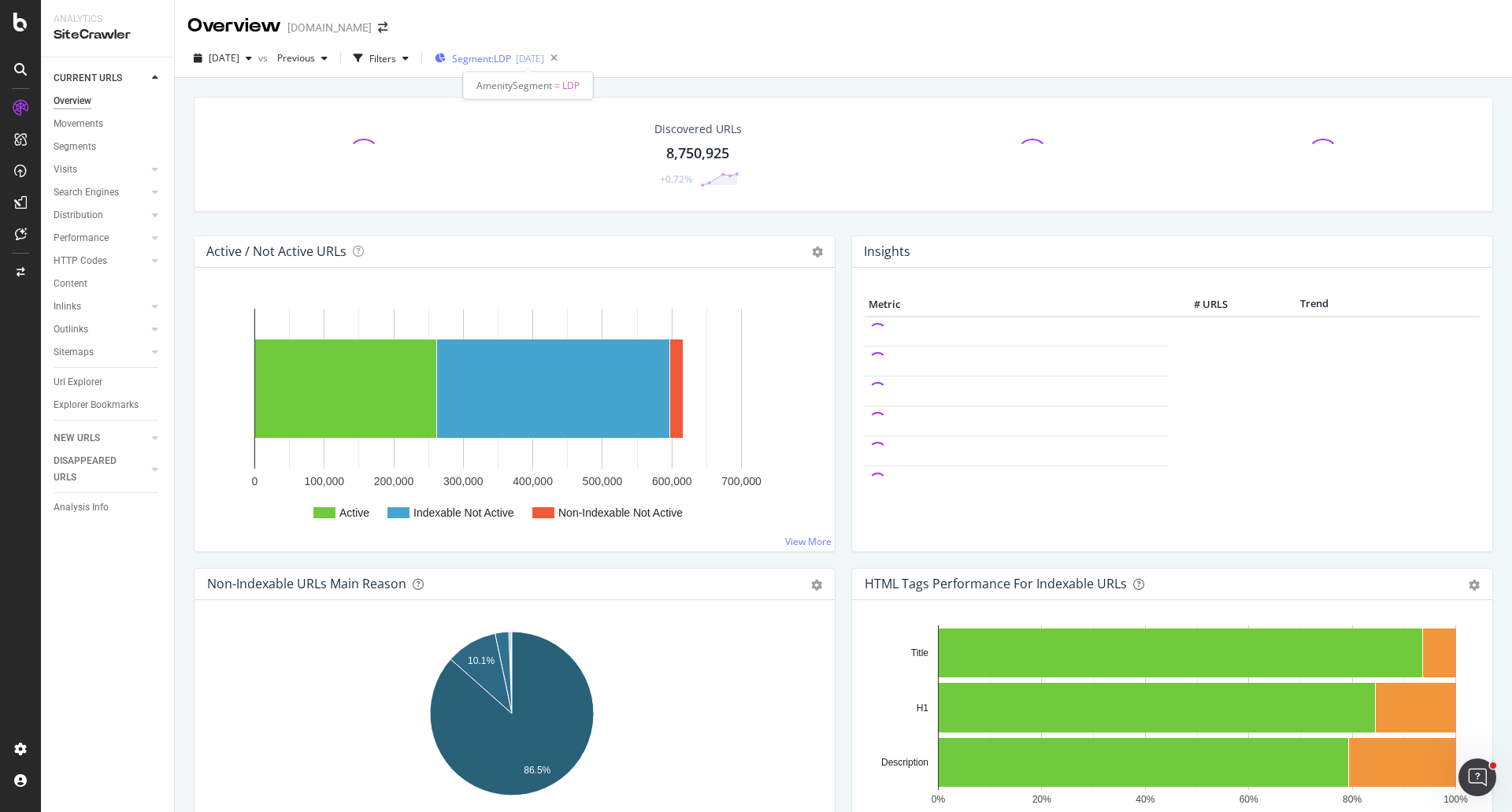
click at [544, 52] on div "[DATE]" at bounding box center [529, 59] width 28 height 14
